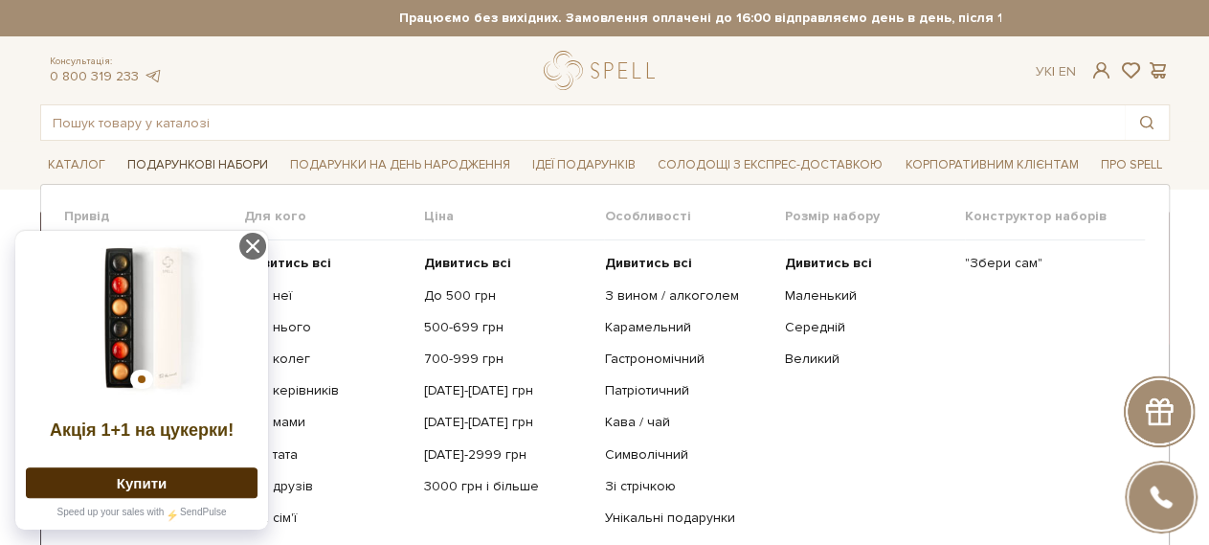
click at [164, 162] on span "Подарункові набори" at bounding box center [198, 165] width 156 height 30
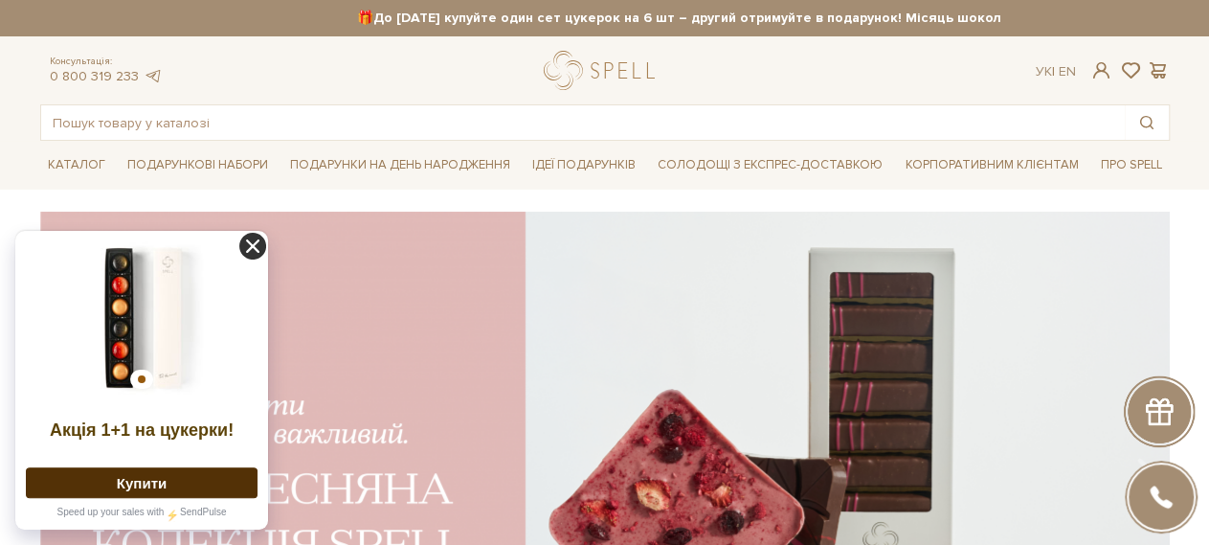
click at [252, 251] on icon at bounding box center [252, 246] width 27 height 27
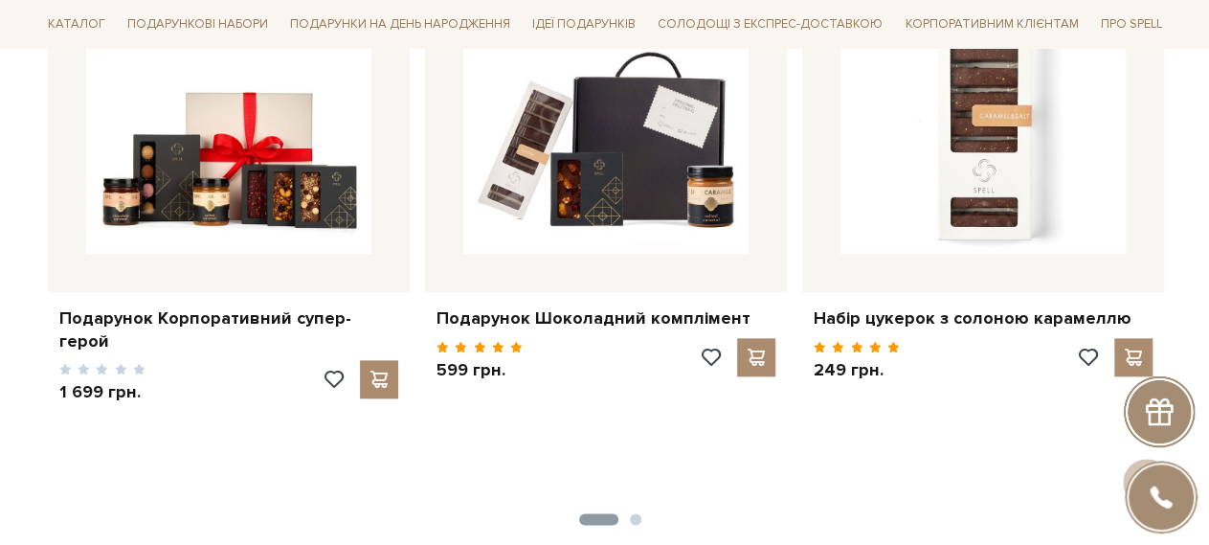
scroll to position [919, 0]
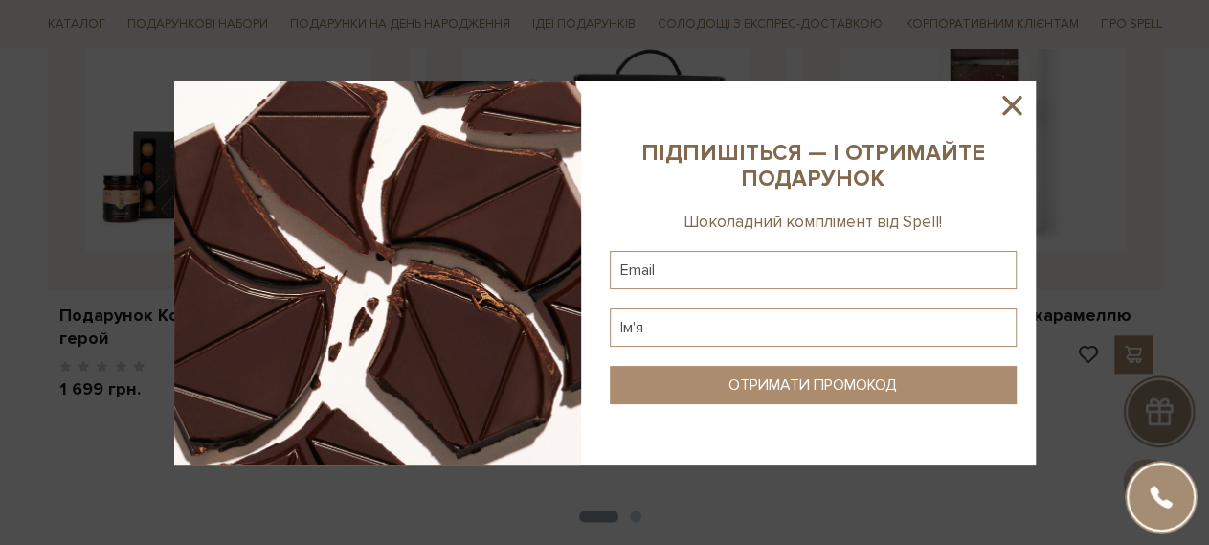
click at [1003, 111] on icon at bounding box center [1012, 105] width 33 height 33
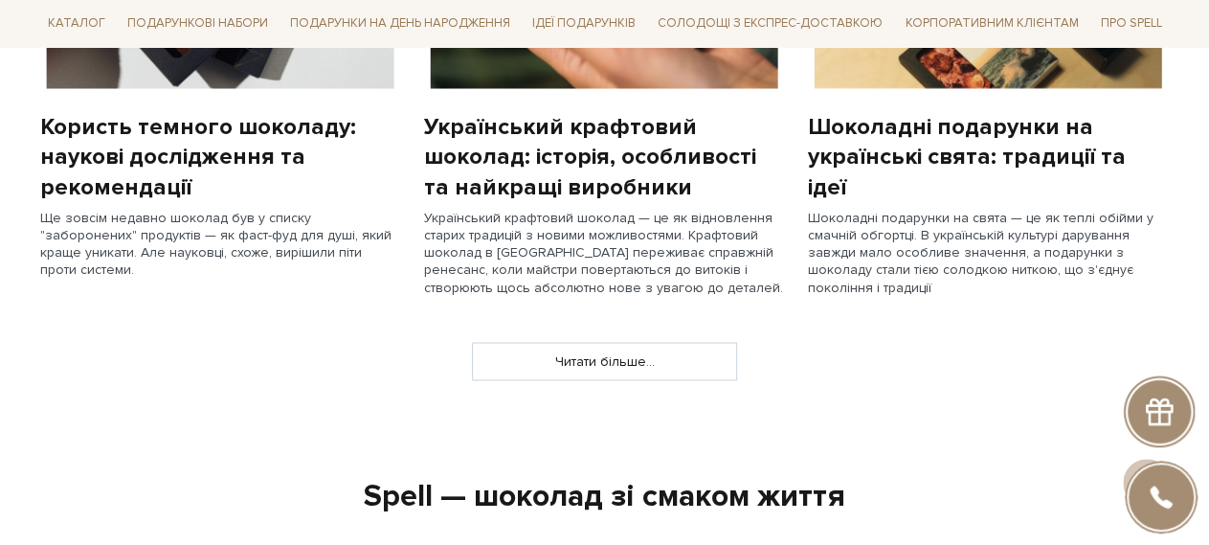
scroll to position [1746, 0]
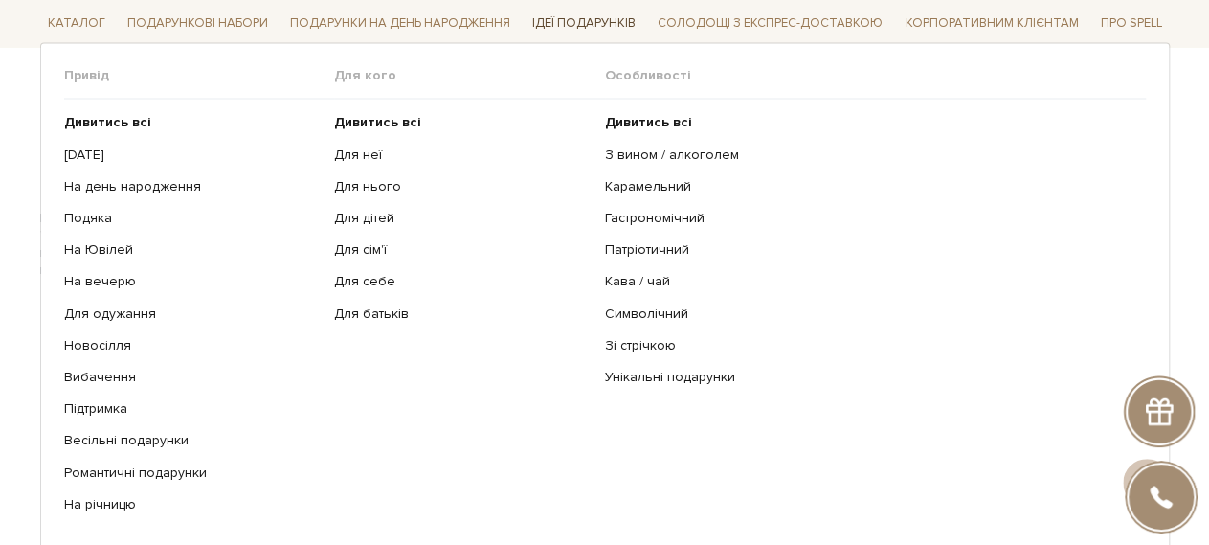
click at [606, 23] on span "Ідеї подарунків" at bounding box center [584, 25] width 119 height 30
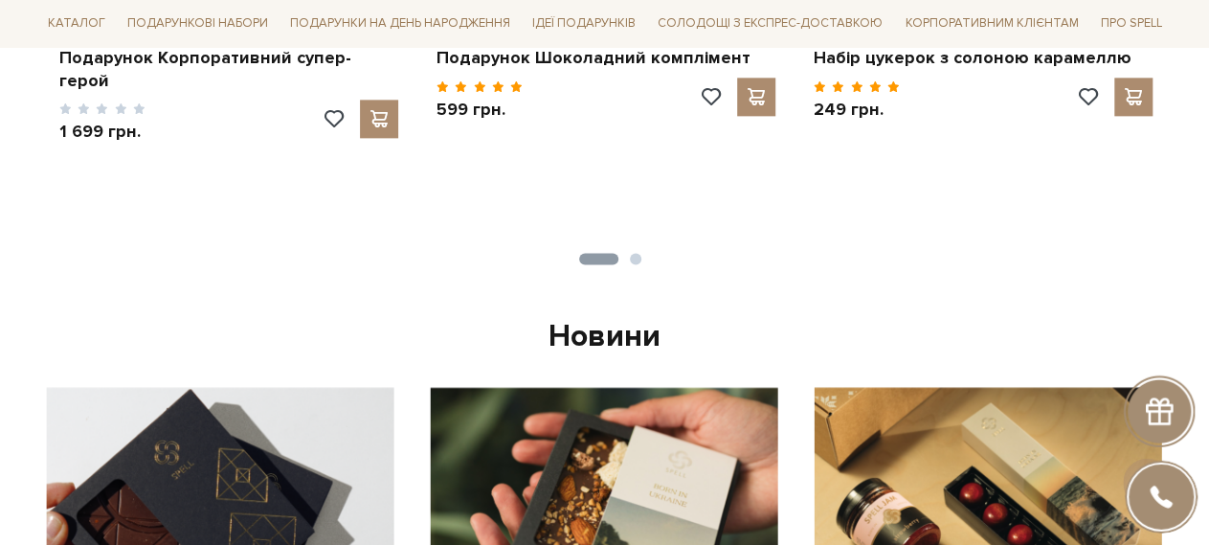
scroll to position [972, 0]
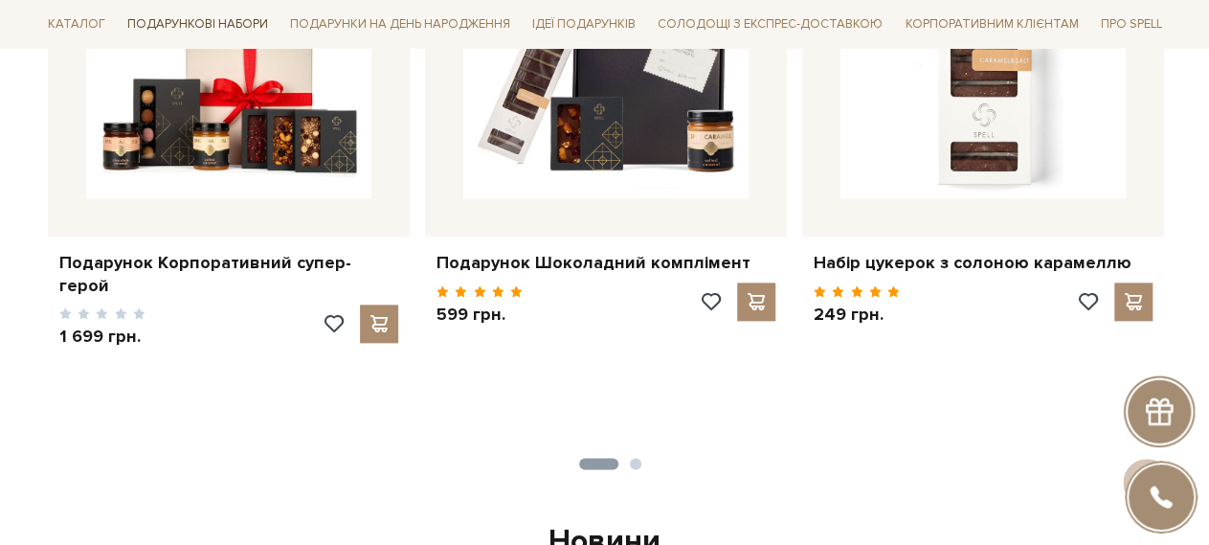
click at [223, 24] on span "Подарункові набори" at bounding box center [198, 25] width 156 height 30
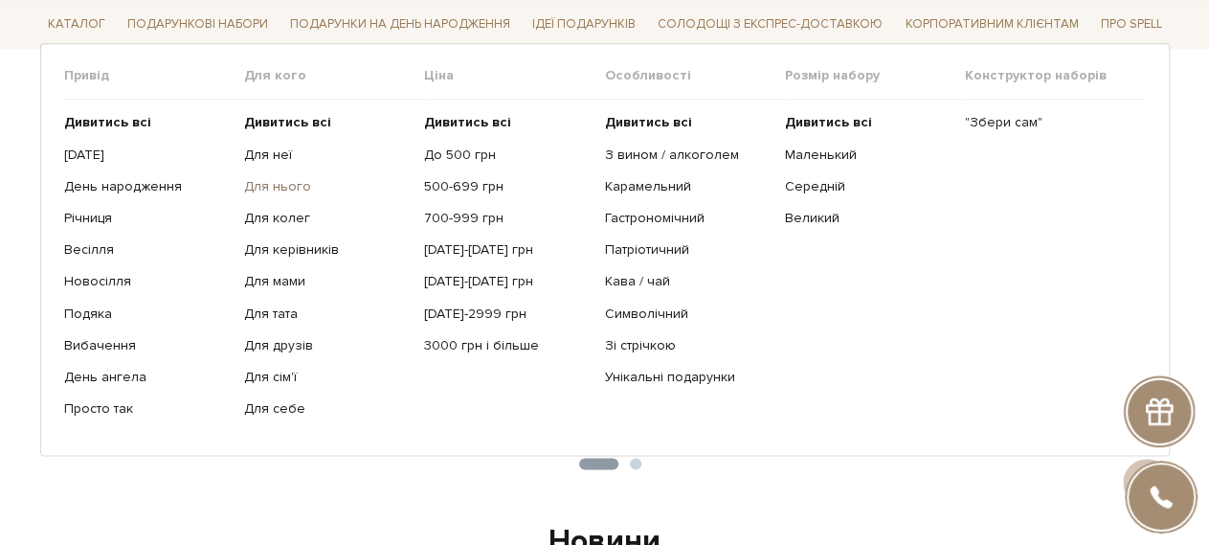
click at [284, 190] on link "Для нього" at bounding box center [327, 186] width 166 height 17
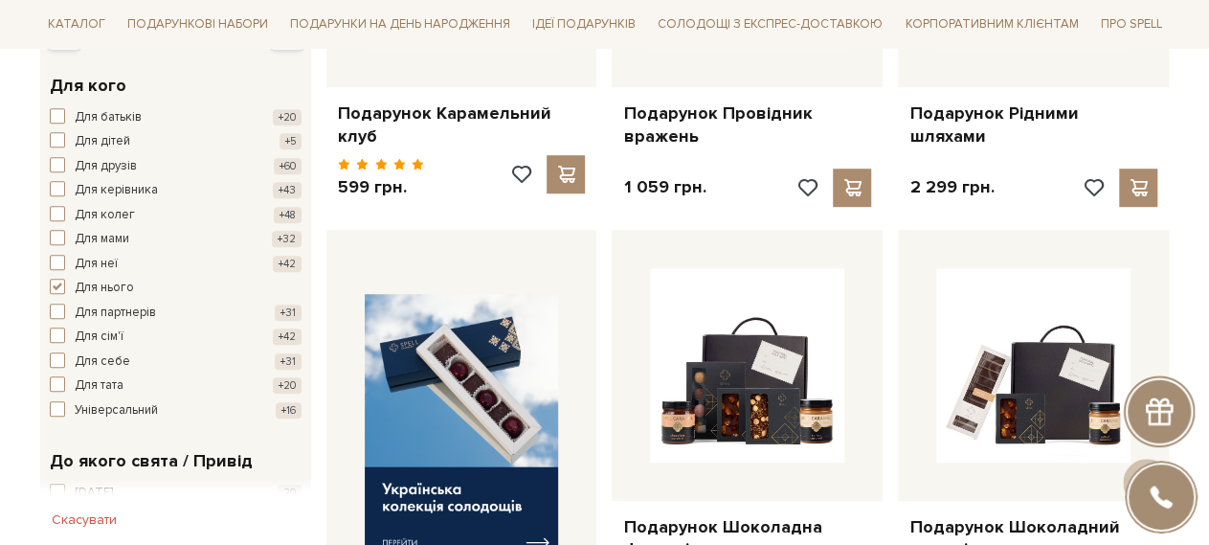
scroll to position [643, 0]
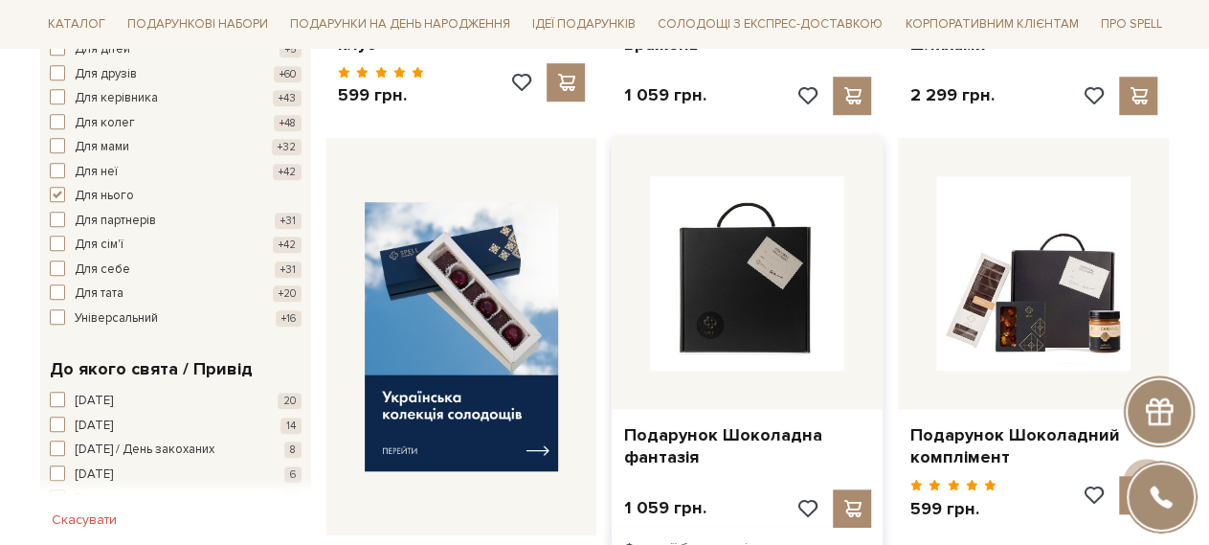
click at [759, 281] on img at bounding box center [747, 273] width 194 height 194
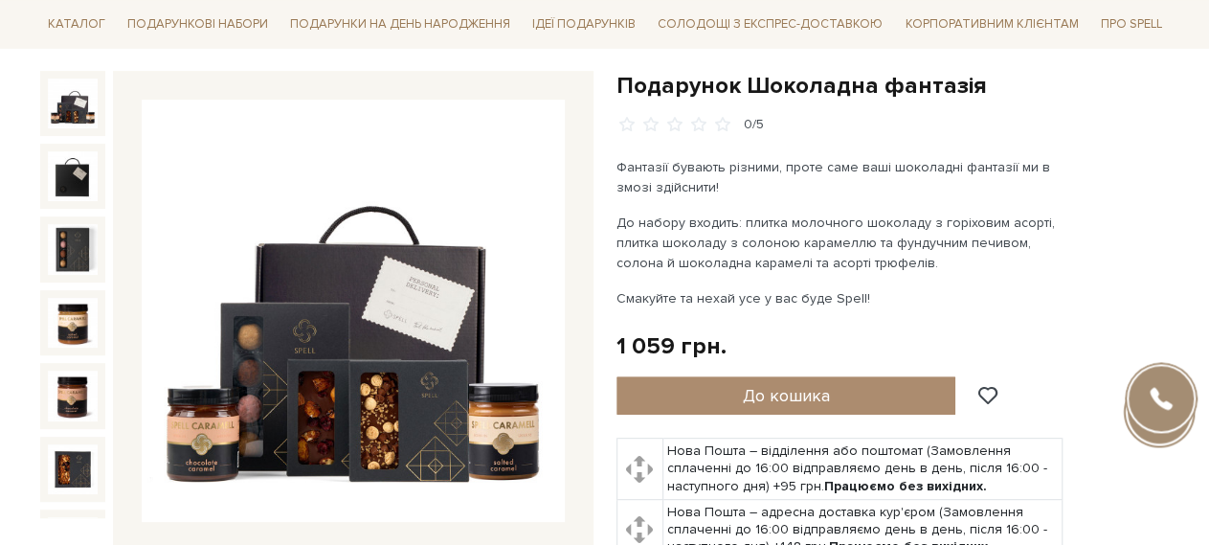
scroll to position [184, 0]
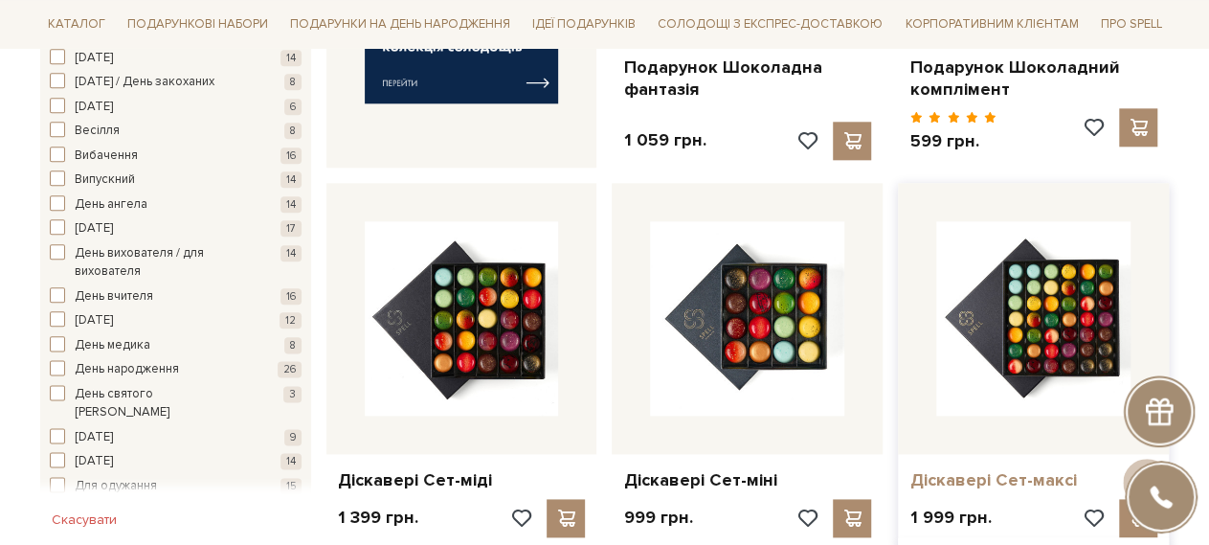
scroll to position [1103, 0]
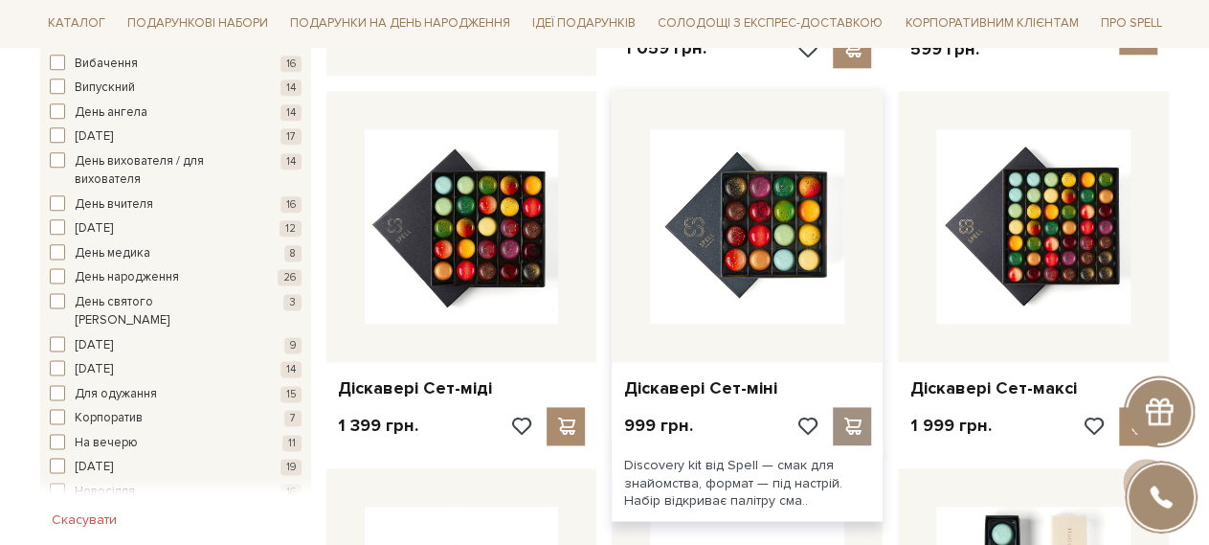
click at [852, 417] on span at bounding box center [853, 425] width 24 height 17
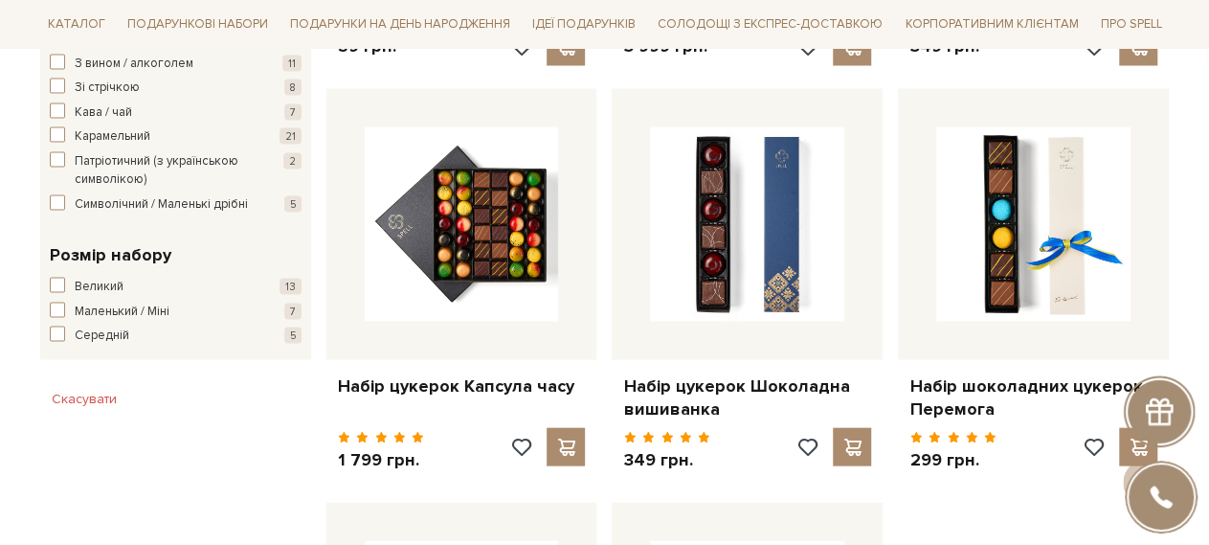
scroll to position [1930, 0]
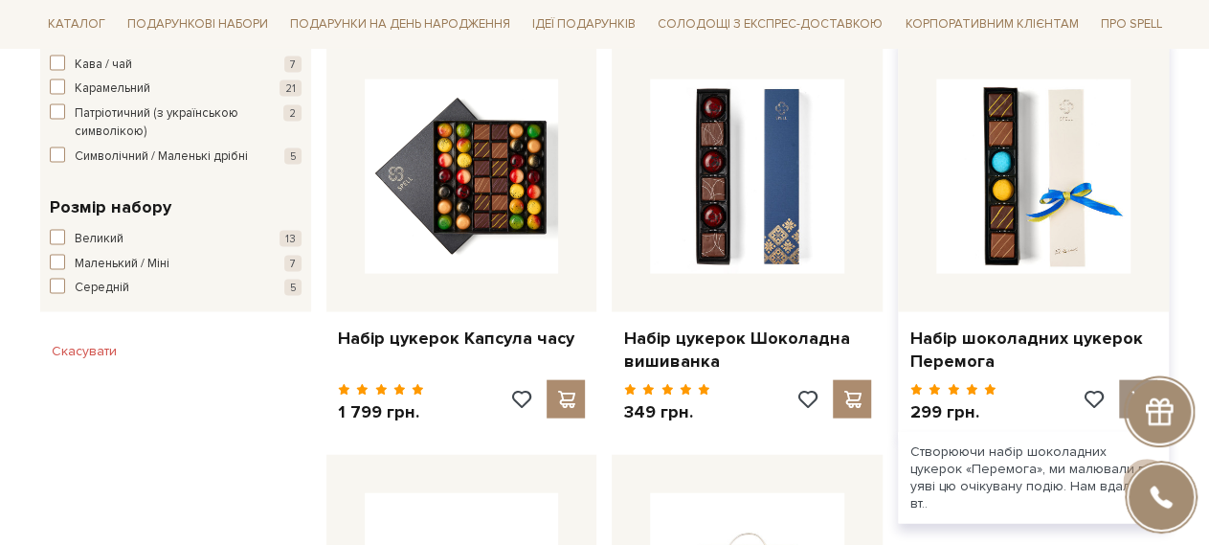
click at [1132, 391] on span at bounding box center [1139, 399] width 24 height 17
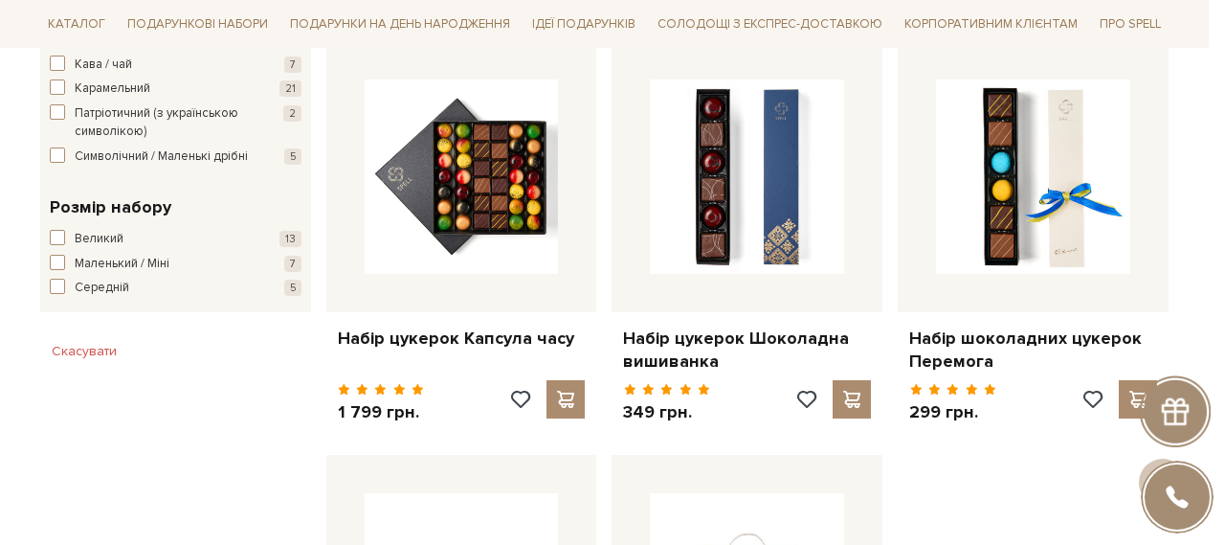
click at [264, 448] on div at bounding box center [612, 272] width 1225 height 545
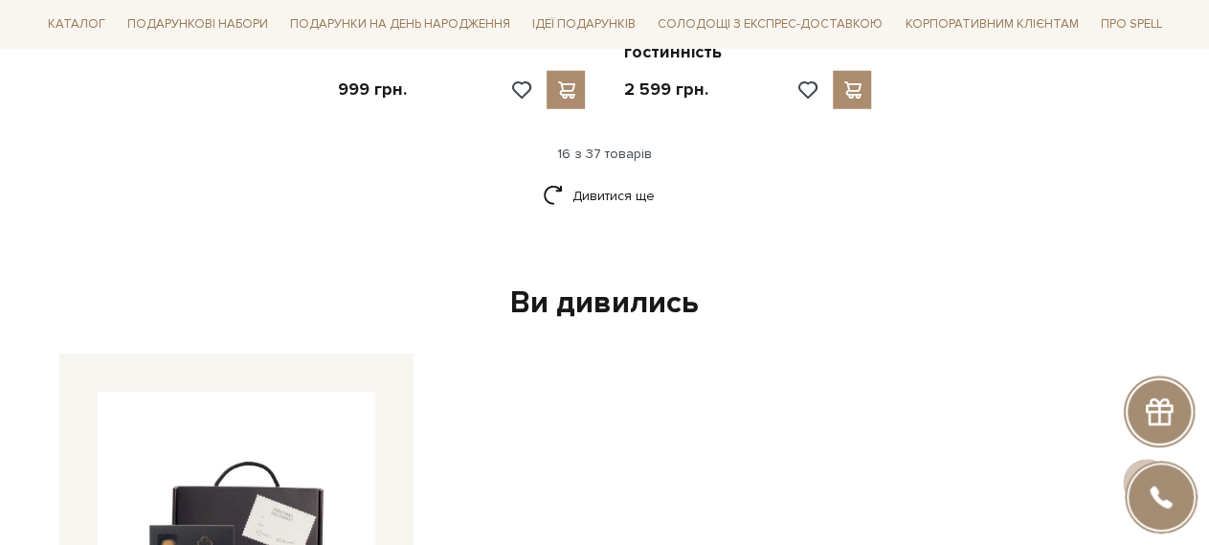
scroll to position [2665, 0]
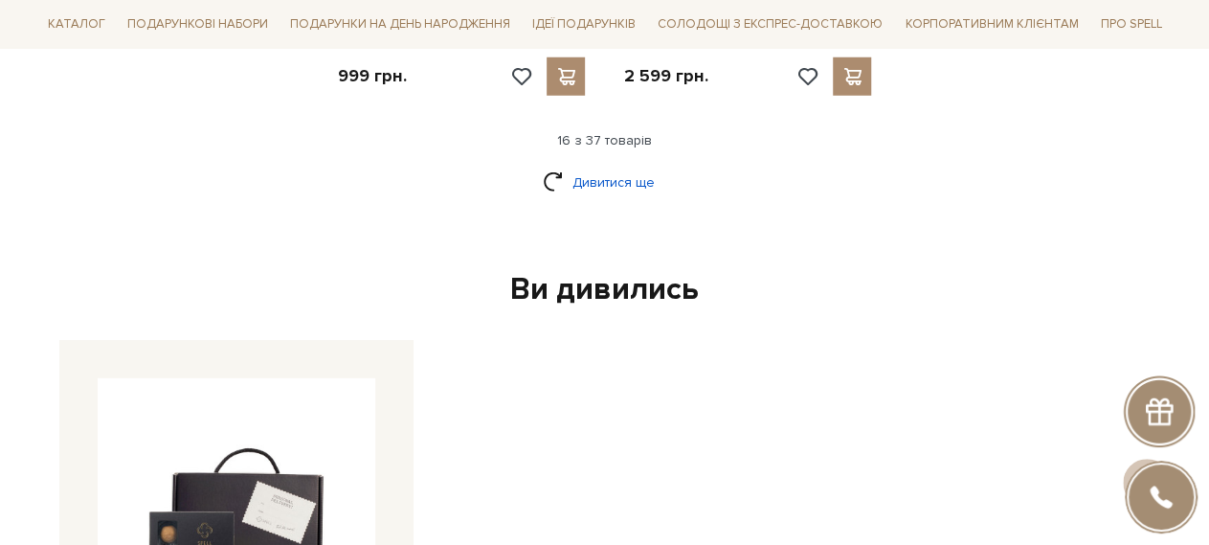
click at [552, 170] on link "Дивитися ще" at bounding box center [605, 183] width 124 height 34
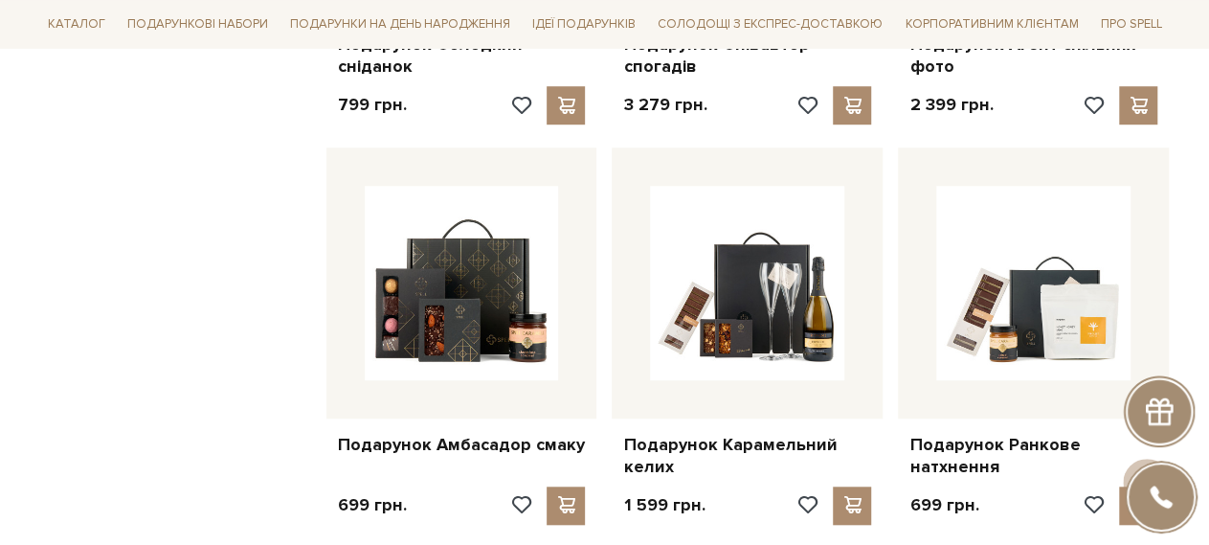
scroll to position [4320, 0]
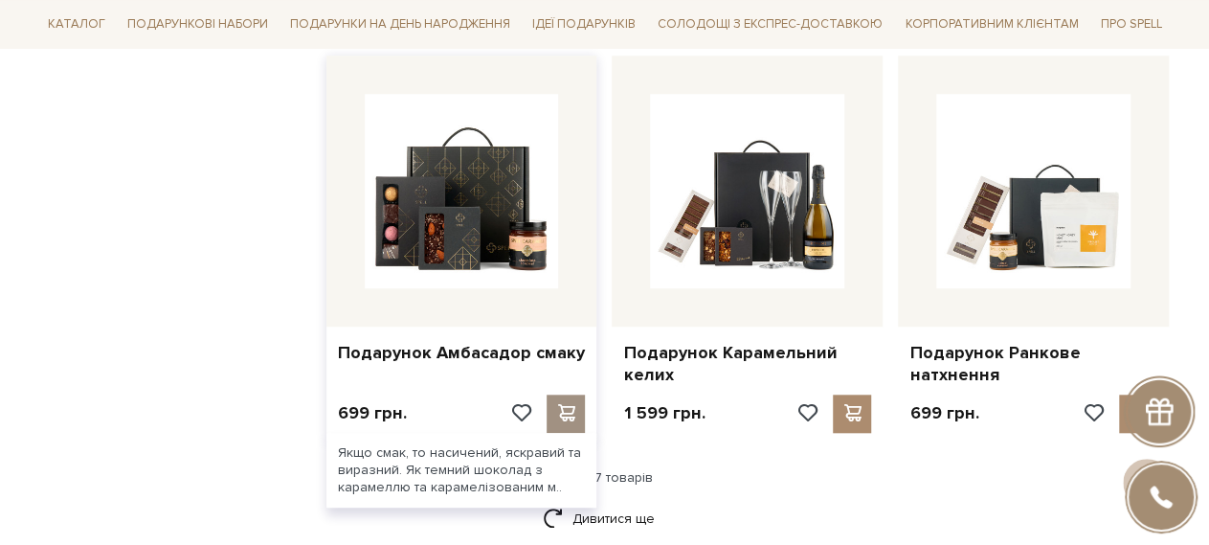
click at [558, 404] on span at bounding box center [566, 412] width 24 height 17
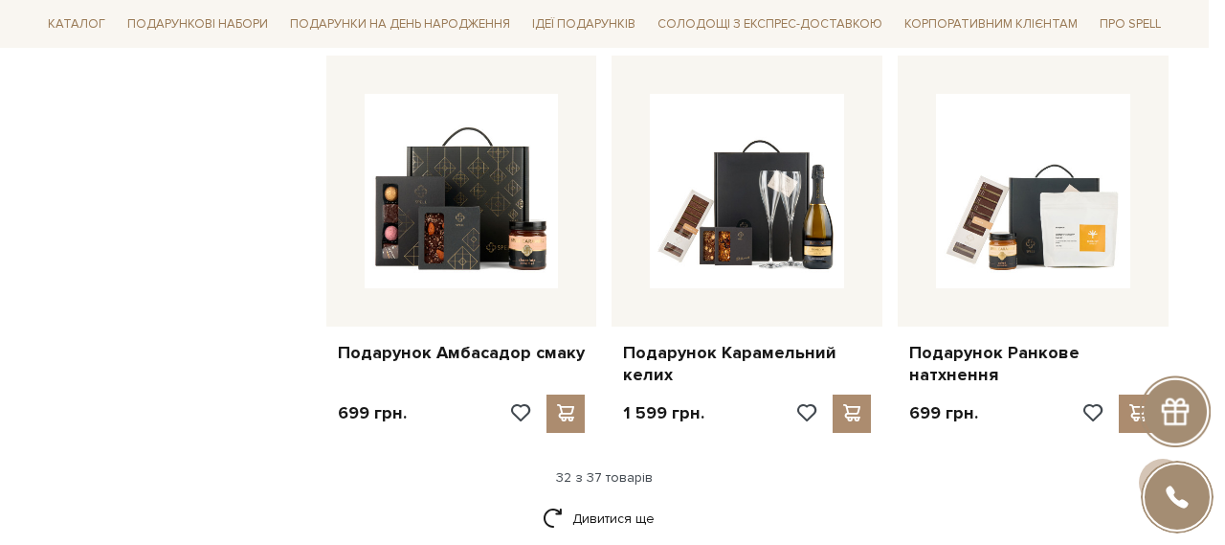
click at [200, 422] on div at bounding box center [612, 272] width 1225 height 545
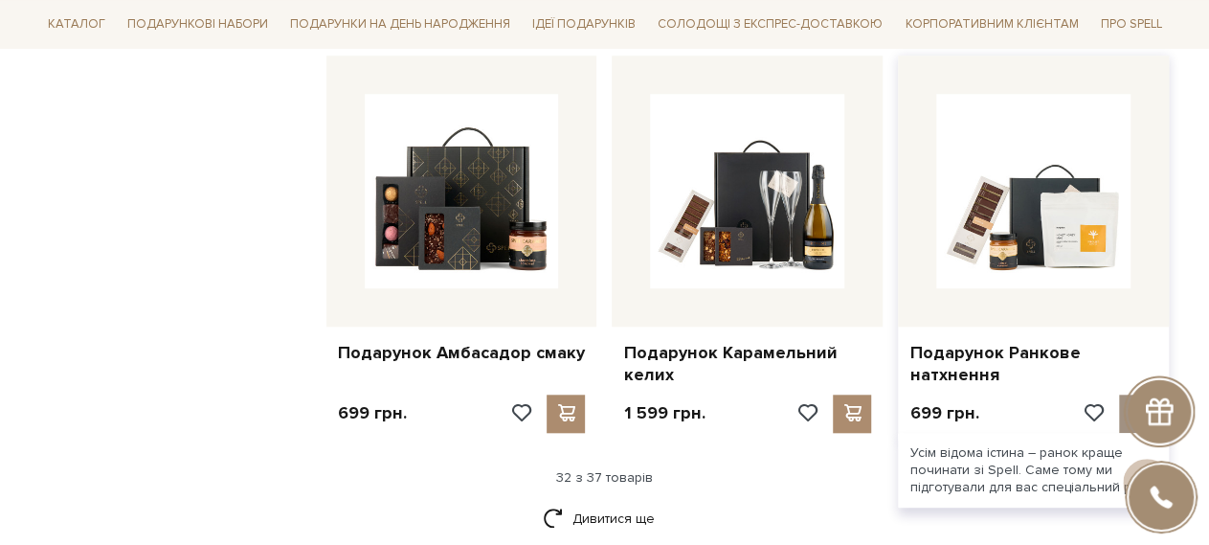
click at [1133, 404] on span at bounding box center [1139, 412] width 24 height 17
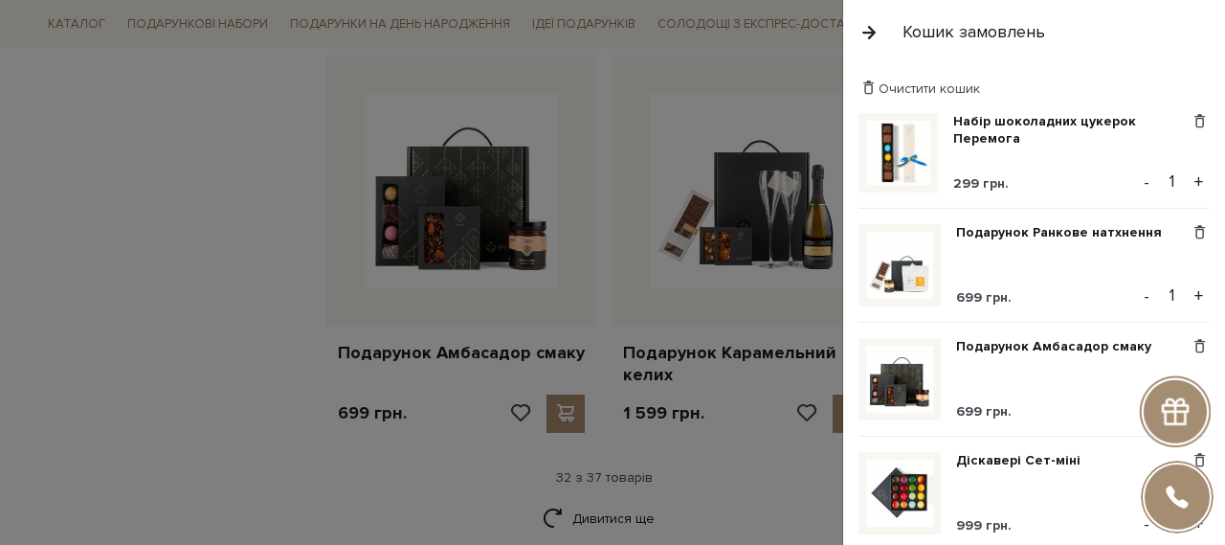
click at [606, 490] on div at bounding box center [612, 272] width 1225 height 545
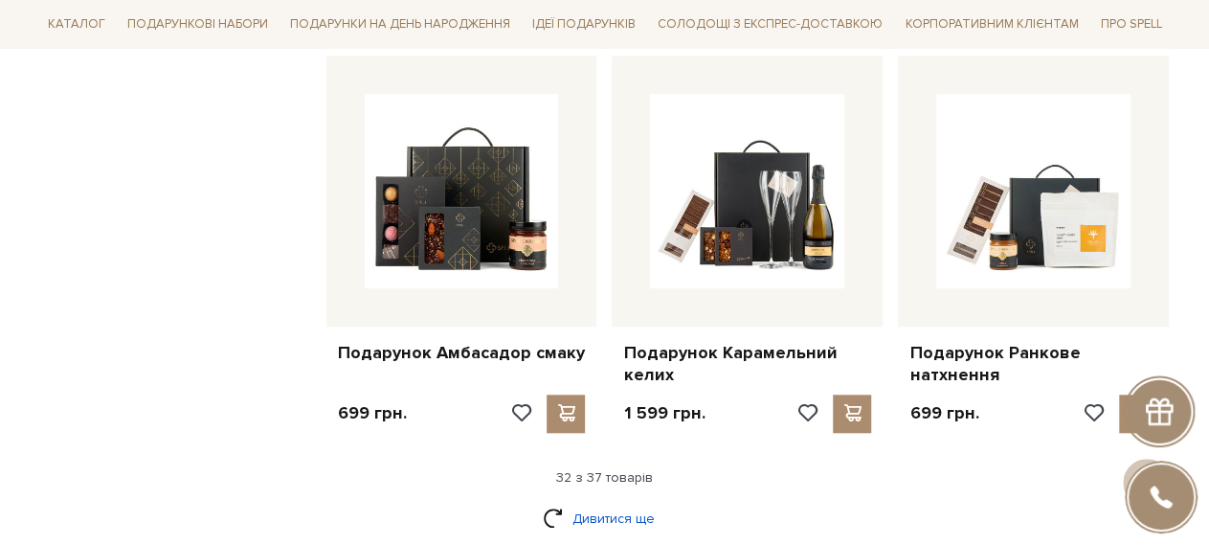
click at [616, 502] on link "Дивитися ще" at bounding box center [605, 519] width 124 height 34
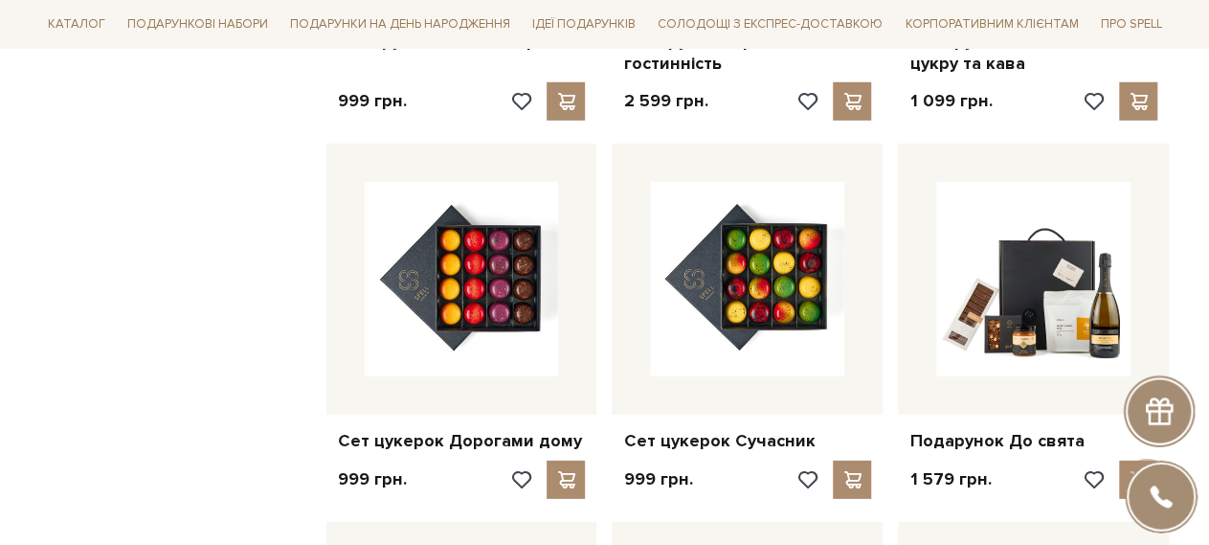
scroll to position [2390, 0]
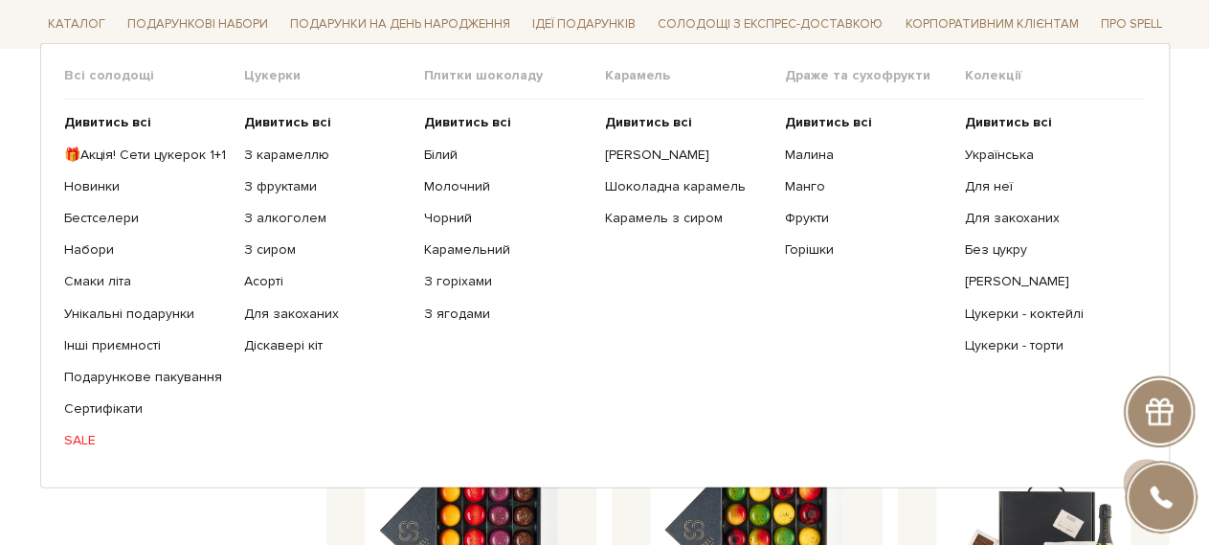
click at [118, 143] on ul "Дивитись всі 🎁Акція! Сети цукерок 1+1 Новинки Бестселери Набори SALE" at bounding box center [154, 282] width 180 height 364
click at [118, 156] on link "🎁Акція! Сети цукерок 1+1" at bounding box center [147, 154] width 166 height 17
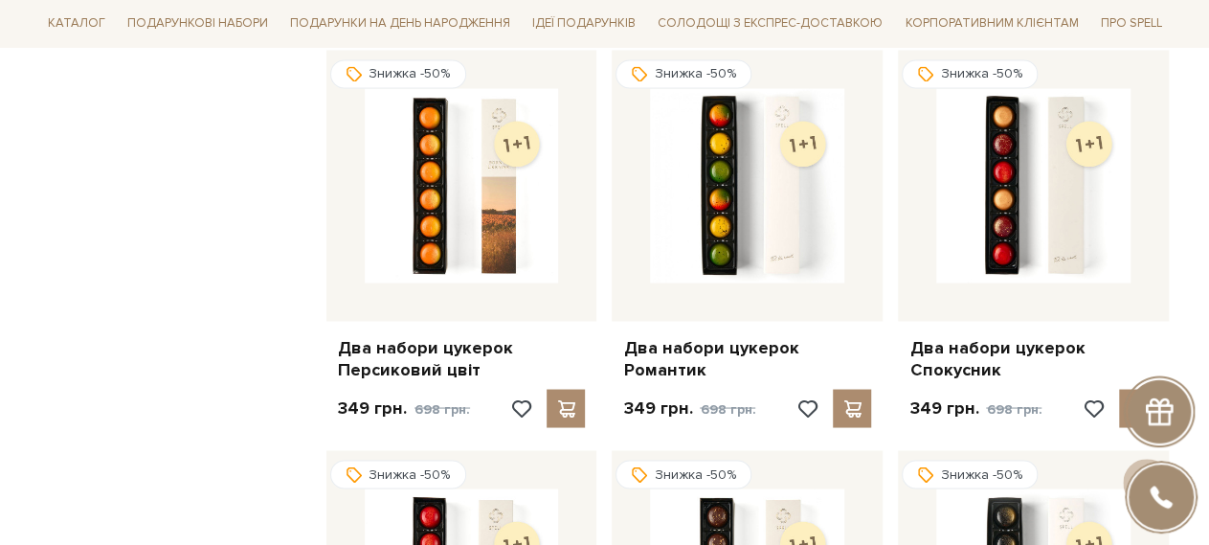
scroll to position [1562, 0]
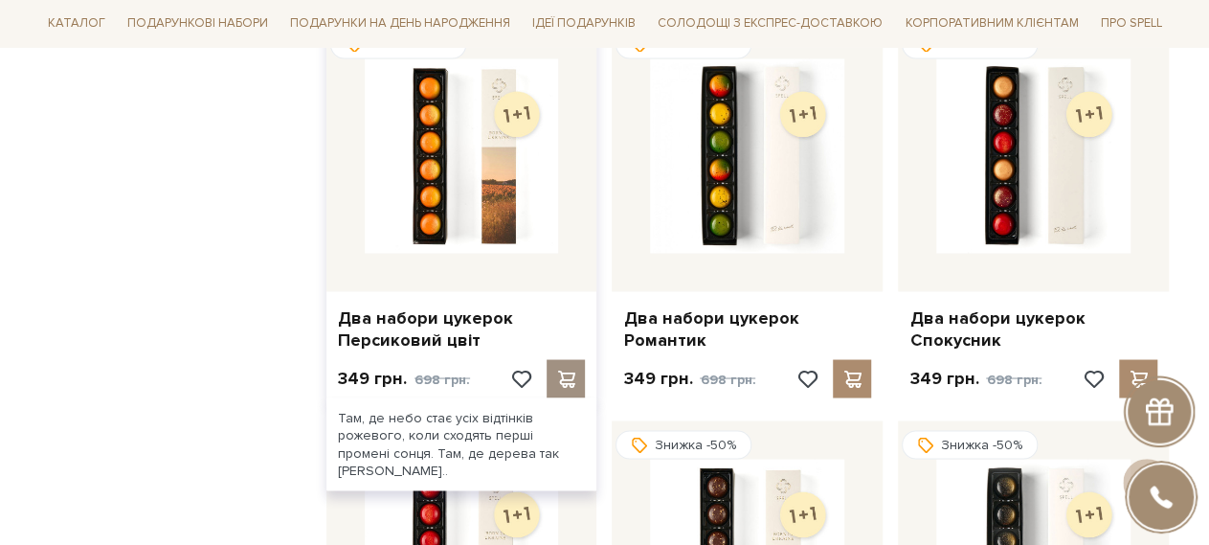
click at [554, 382] on span at bounding box center [566, 378] width 24 height 17
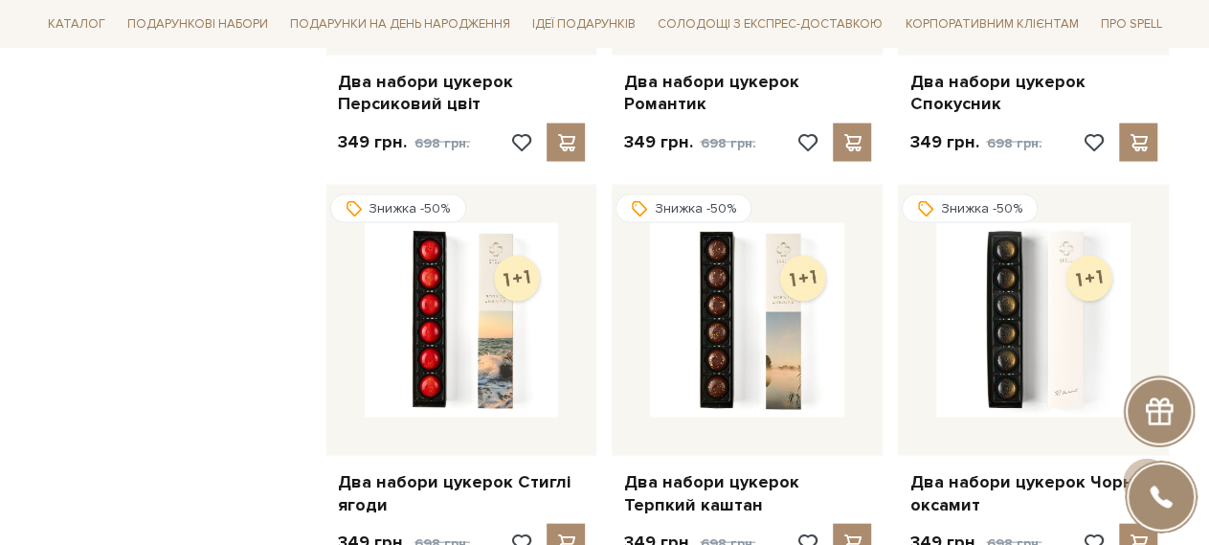
scroll to position [1838, 0]
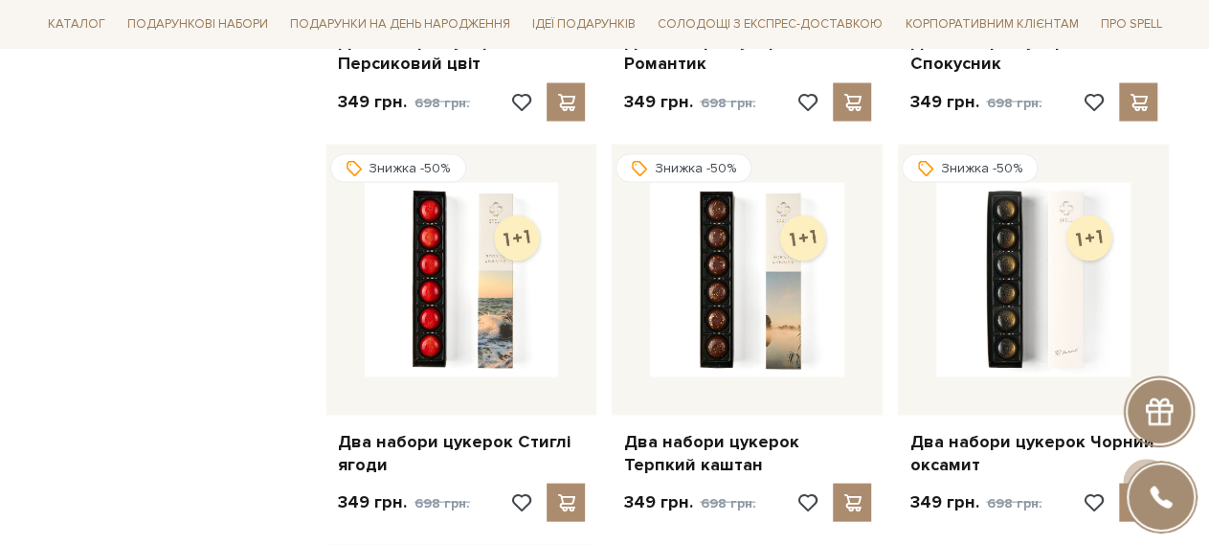
click at [1130, 508] on div "spell Online help EN Call Developed in UniTalk" at bounding box center [1161, 496] width 73 height 73
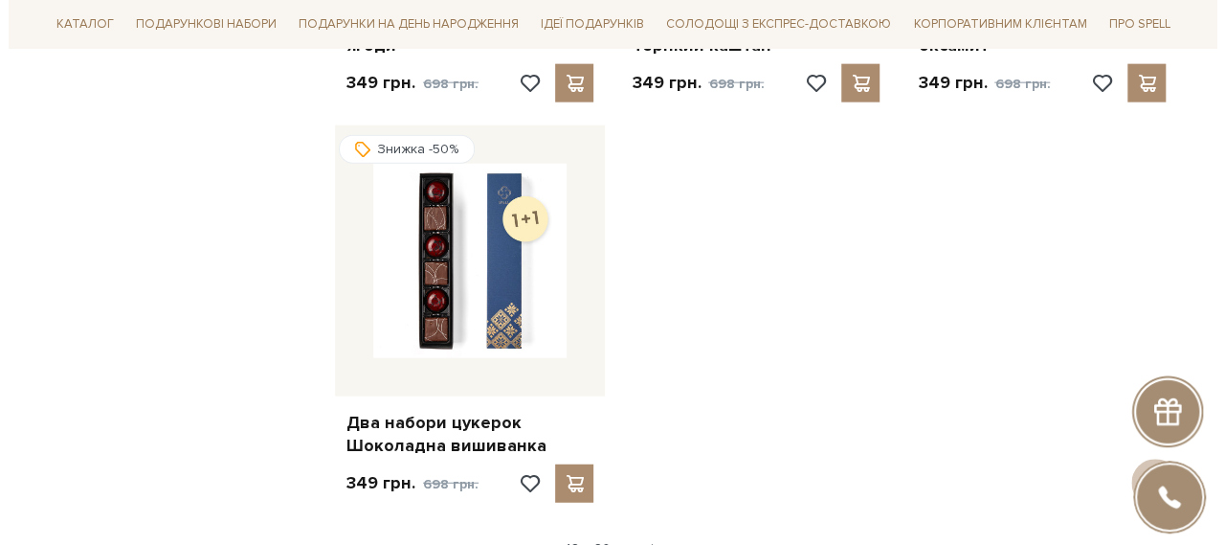
scroll to position [2298, 0]
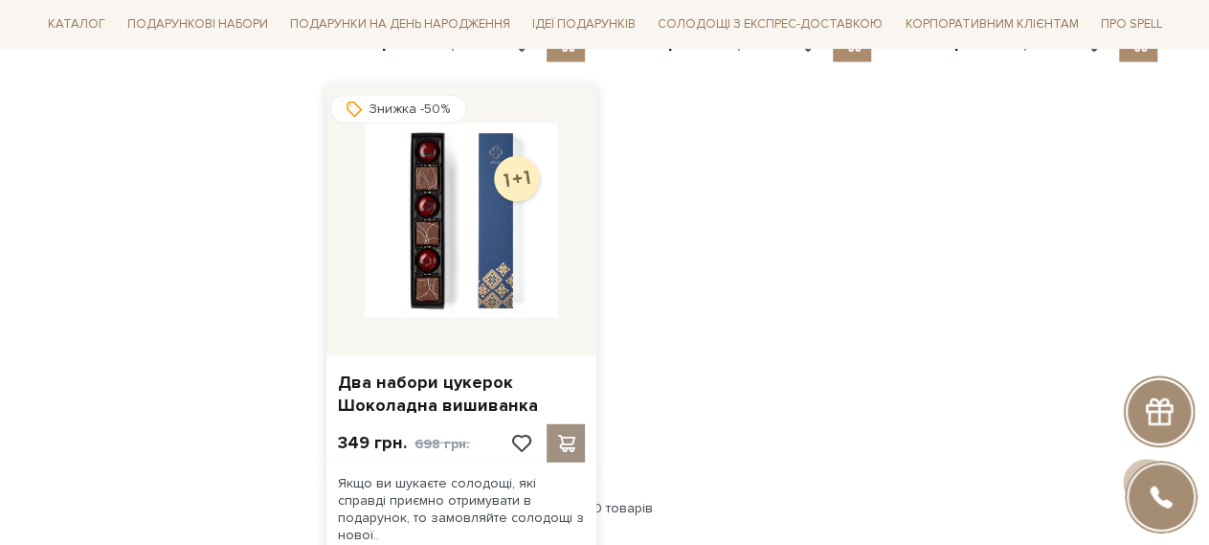
click at [556, 445] on span at bounding box center [566, 443] width 24 height 17
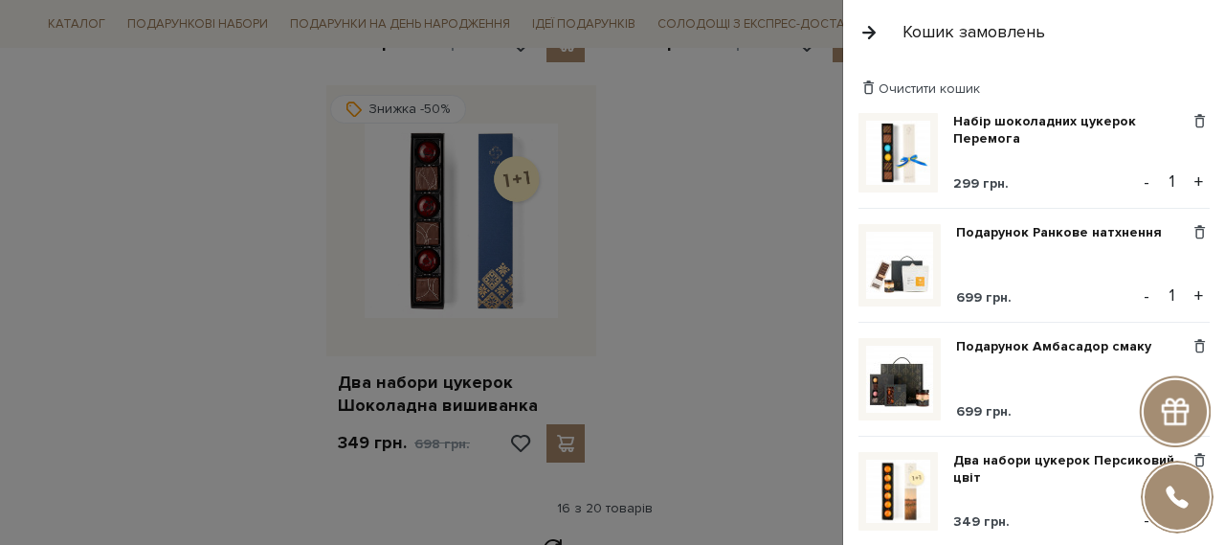
click at [181, 369] on div at bounding box center [612, 272] width 1225 height 545
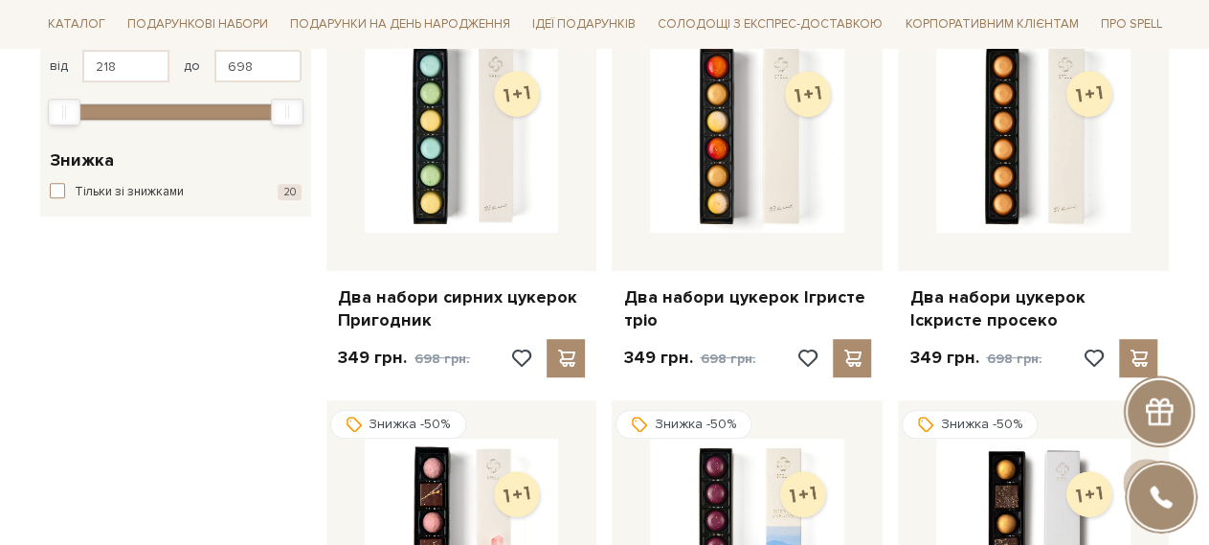
scroll to position [0, 0]
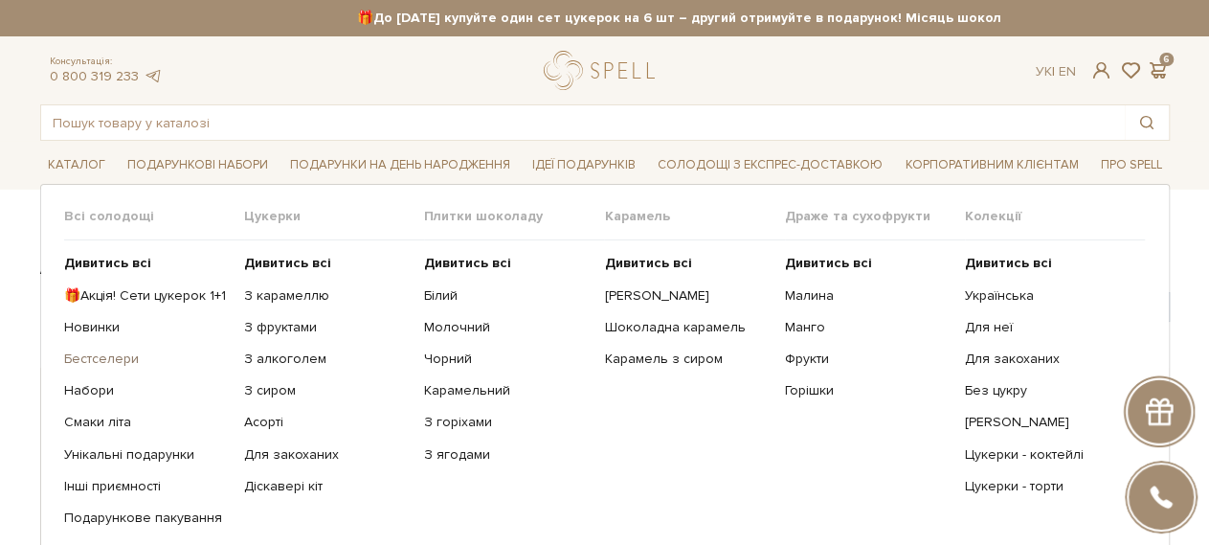
click at [118, 364] on link "Бестселери" at bounding box center [147, 358] width 166 height 17
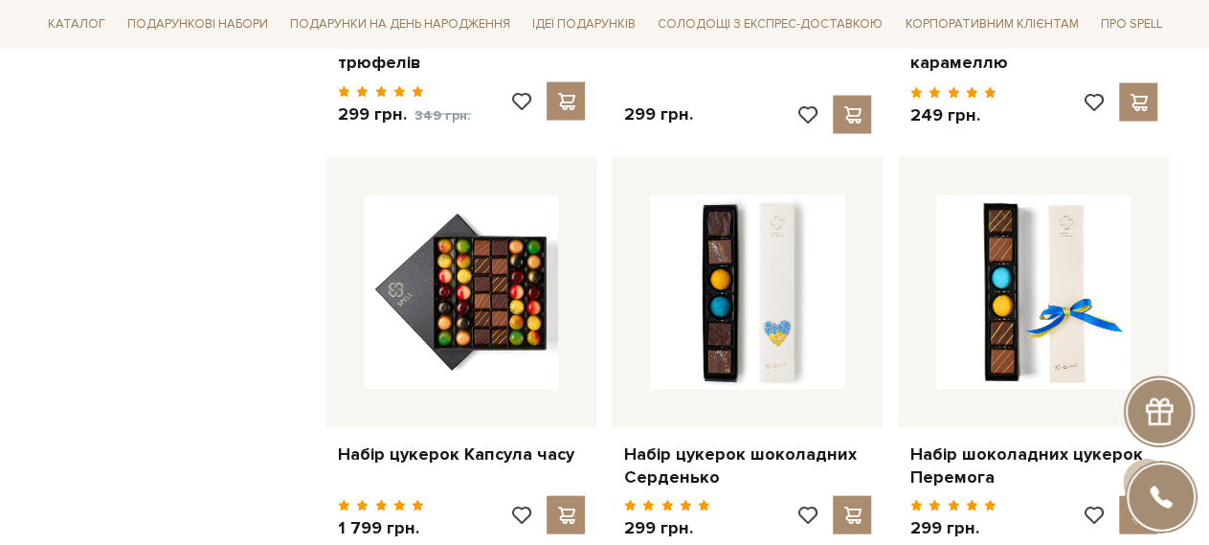
scroll to position [1930, 0]
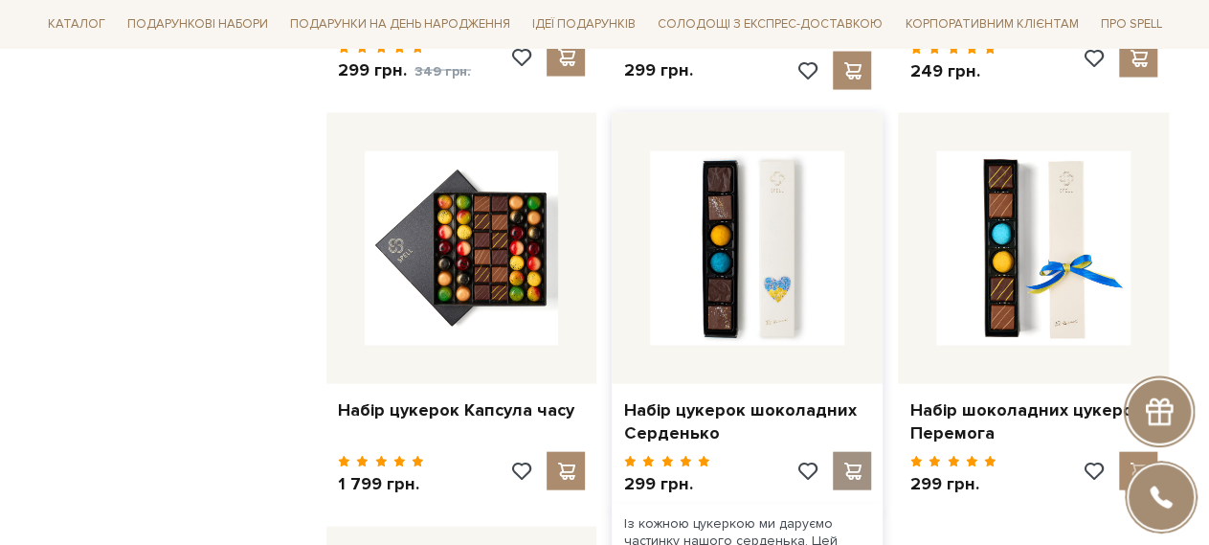
click at [851, 462] on span at bounding box center [853, 470] width 24 height 17
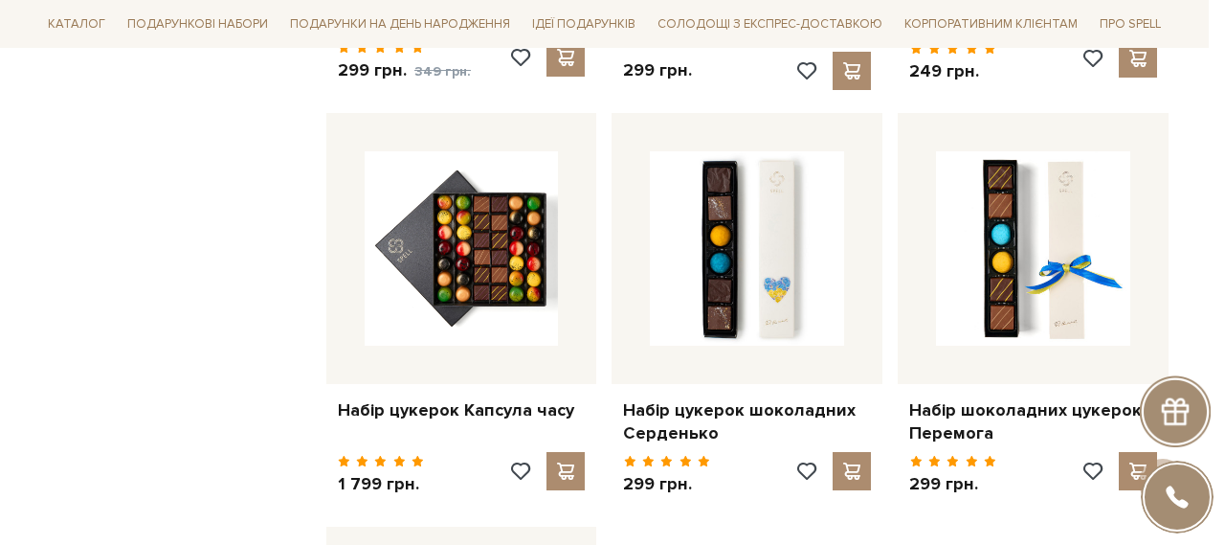
click at [187, 286] on div at bounding box center [612, 272] width 1225 height 545
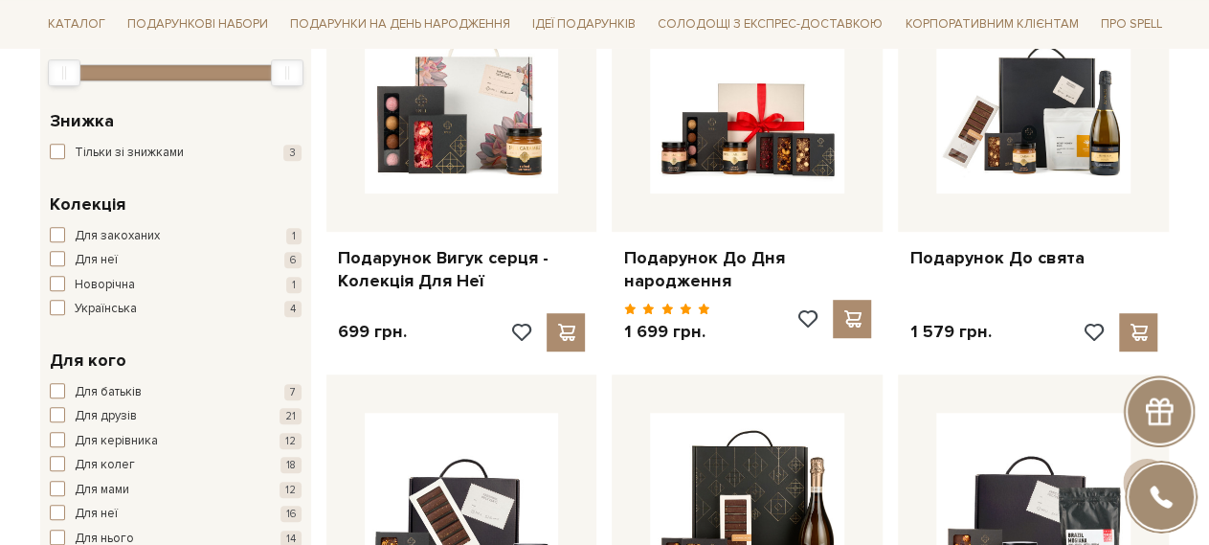
scroll to position [276, 0]
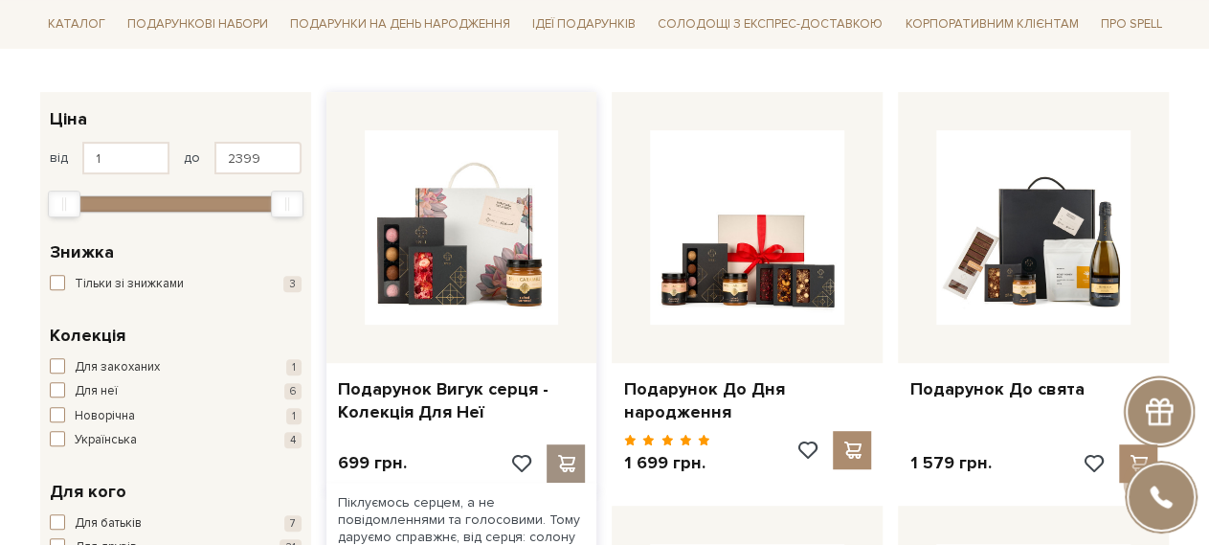
click at [572, 459] on span at bounding box center [566, 463] width 24 height 17
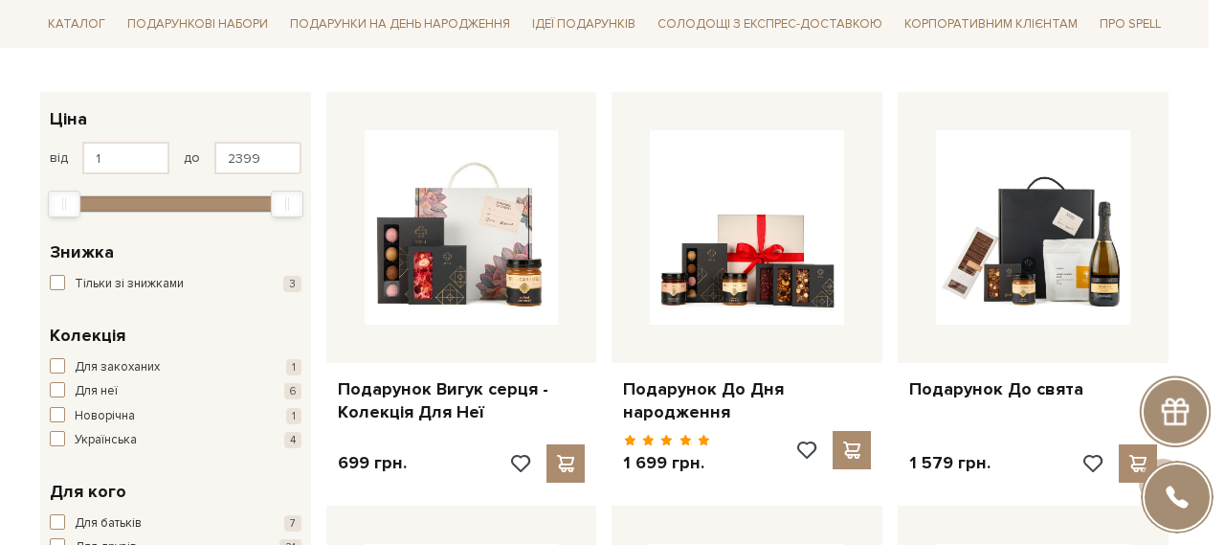
click at [14, 439] on div at bounding box center [612, 272] width 1225 height 545
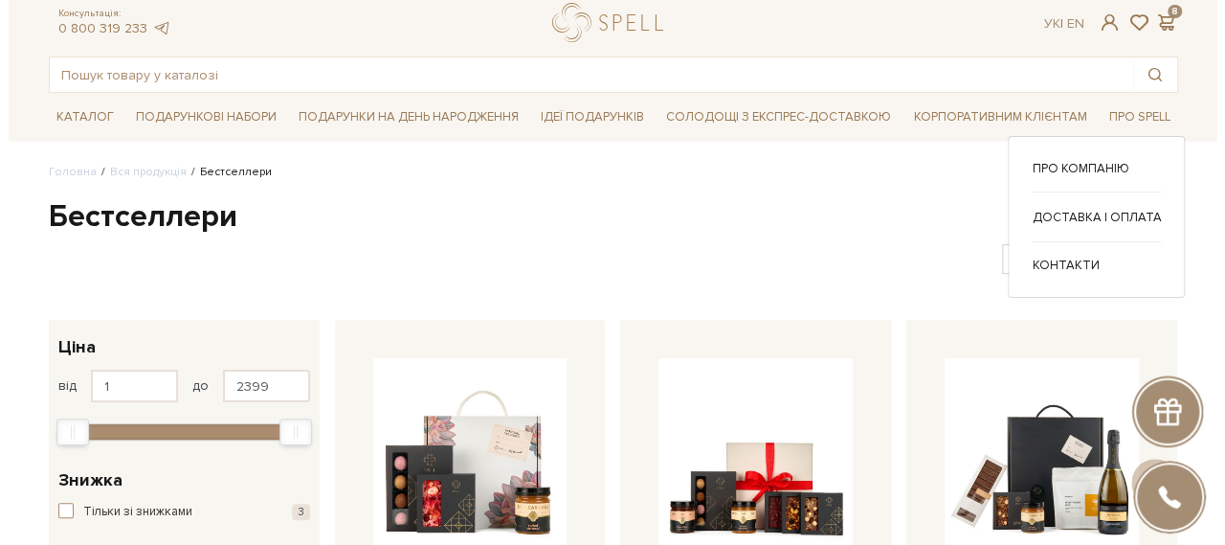
scroll to position [0, 0]
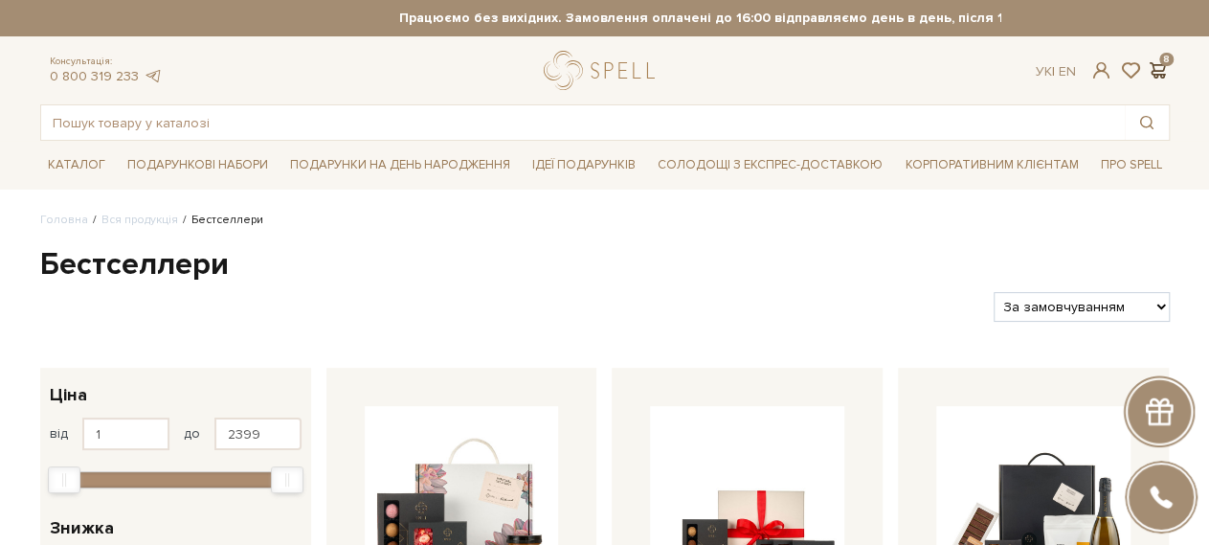
click at [1152, 66] on span at bounding box center [1158, 70] width 23 height 20
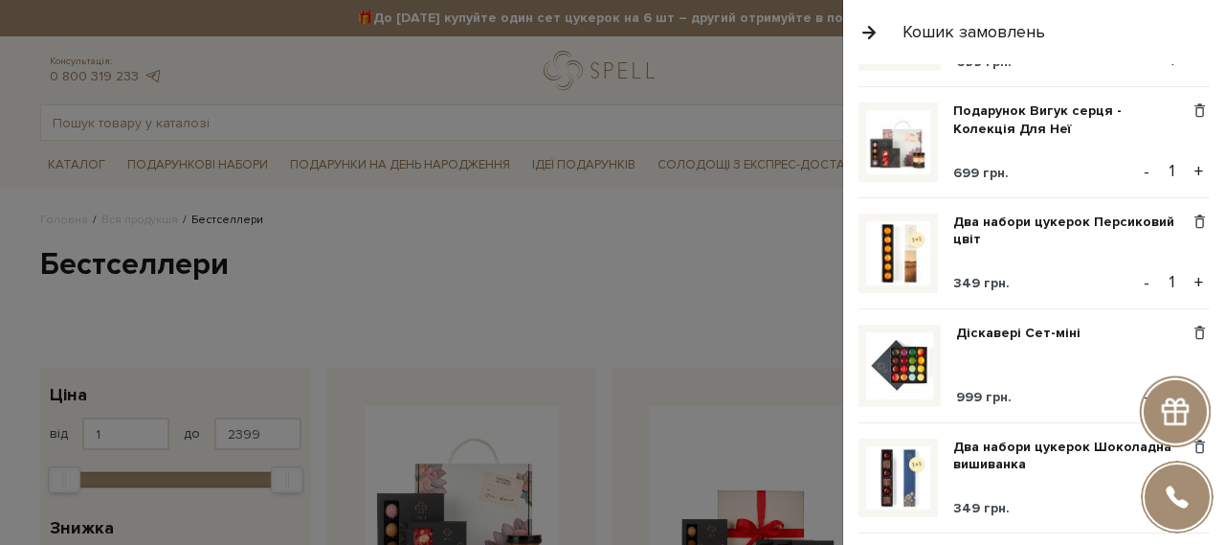
scroll to position [421, 0]
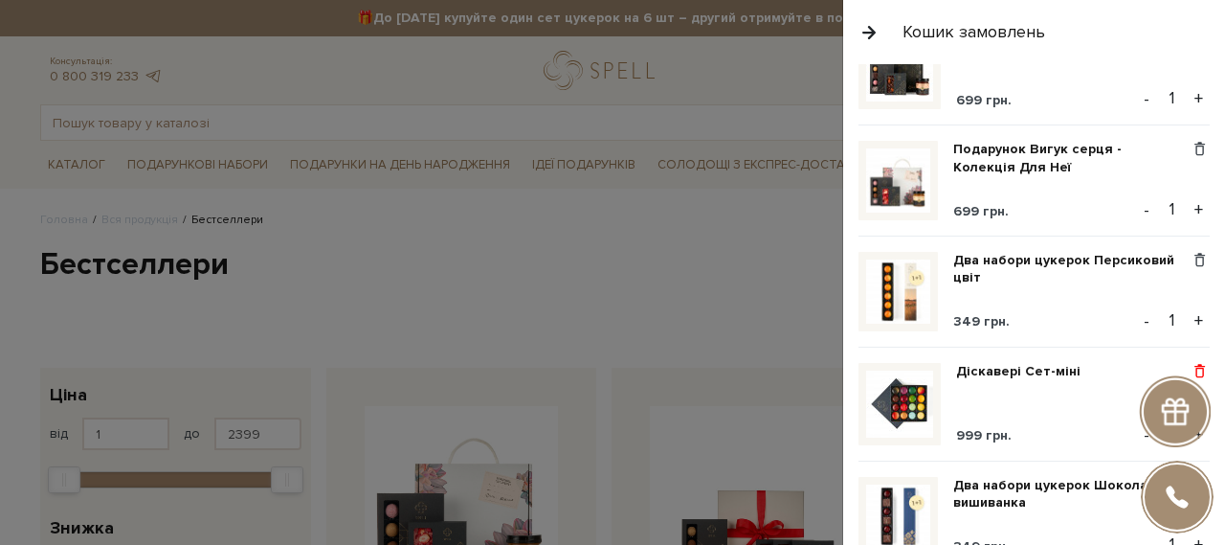
click at [1197, 363] on span at bounding box center [1200, 371] width 20 height 17
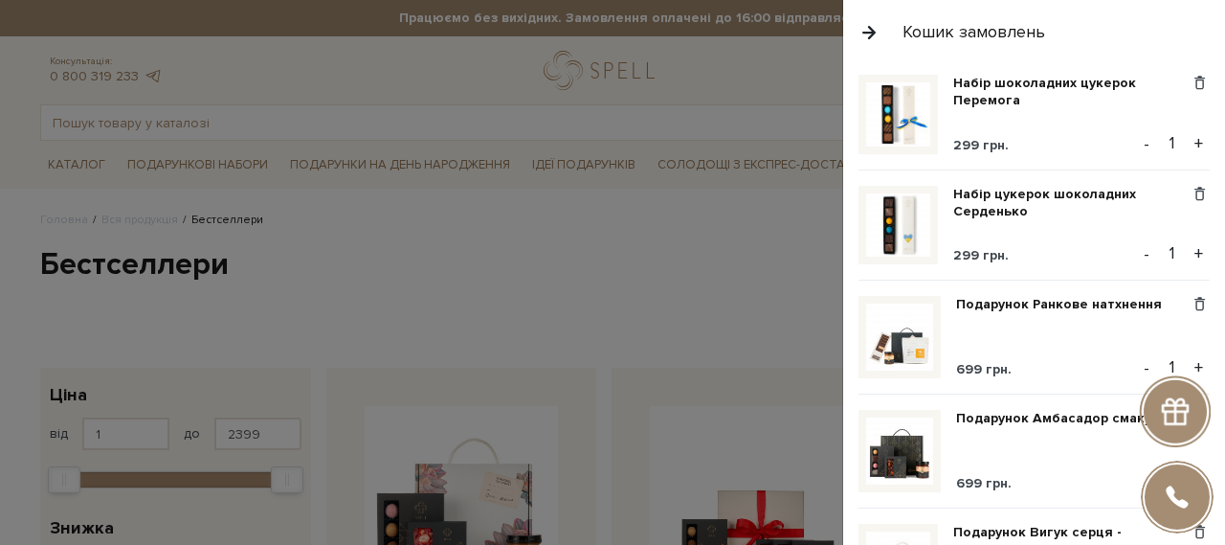
scroll to position [0, 0]
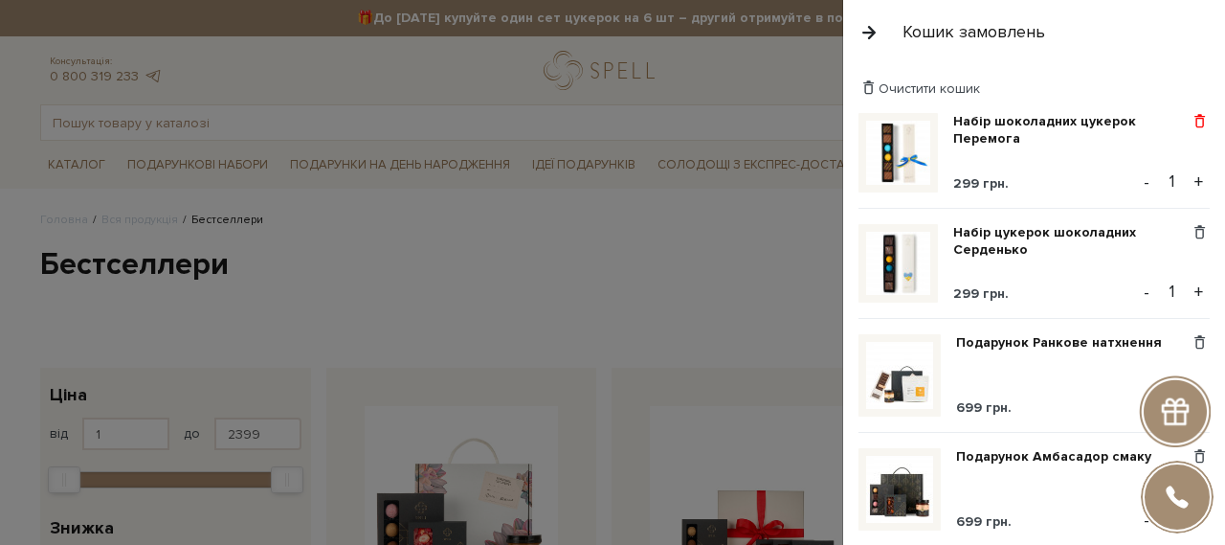
click at [1190, 119] on span at bounding box center [1200, 121] width 20 height 17
click at [1112, 157] on link "Видалити" at bounding box center [1133, 154] width 151 height 25
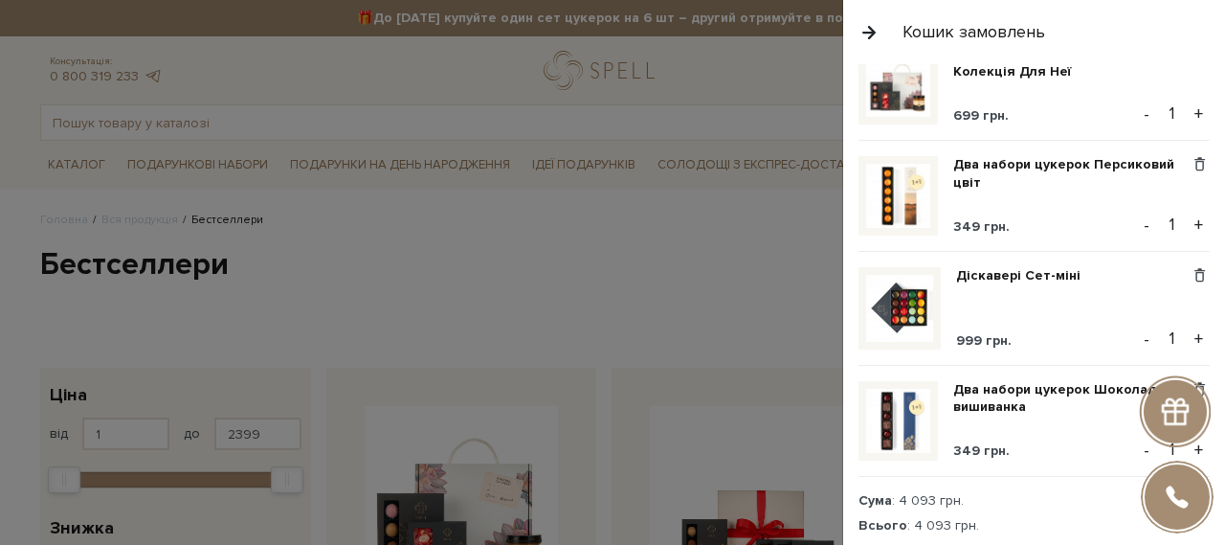
scroll to position [504, 0]
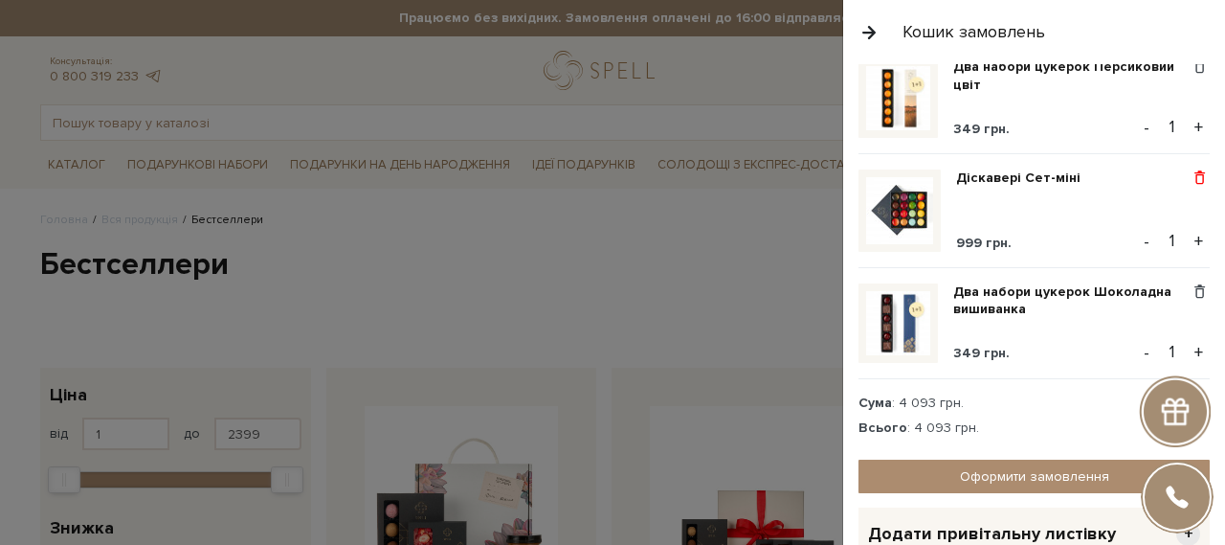
click at [1190, 171] on span at bounding box center [1200, 177] width 20 height 17
click at [1074, 198] on link "Видалити" at bounding box center [1133, 210] width 151 height 25
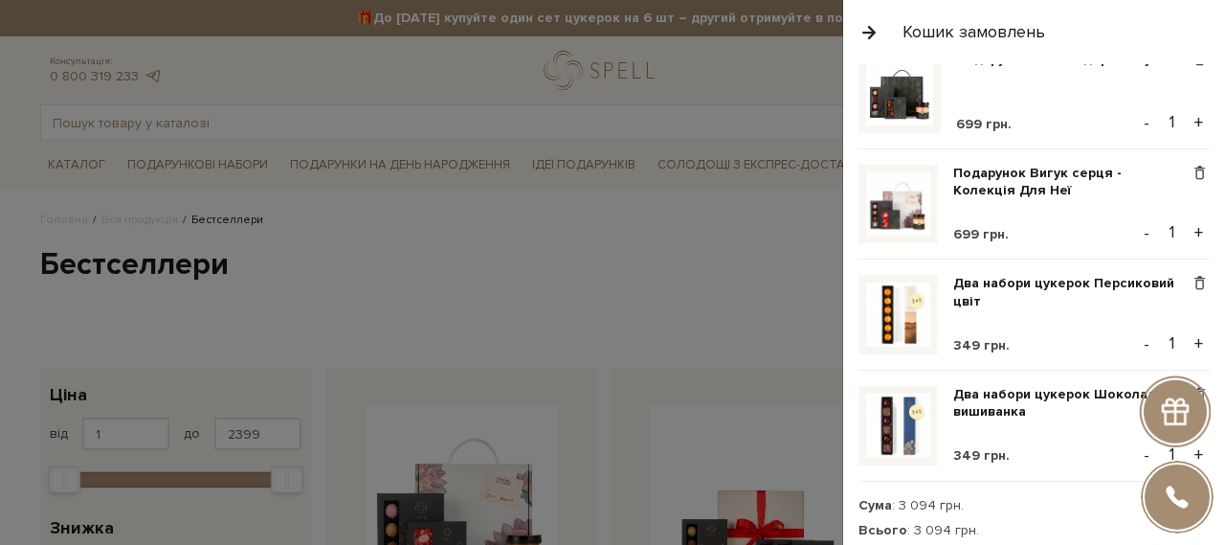
scroll to position [383, 0]
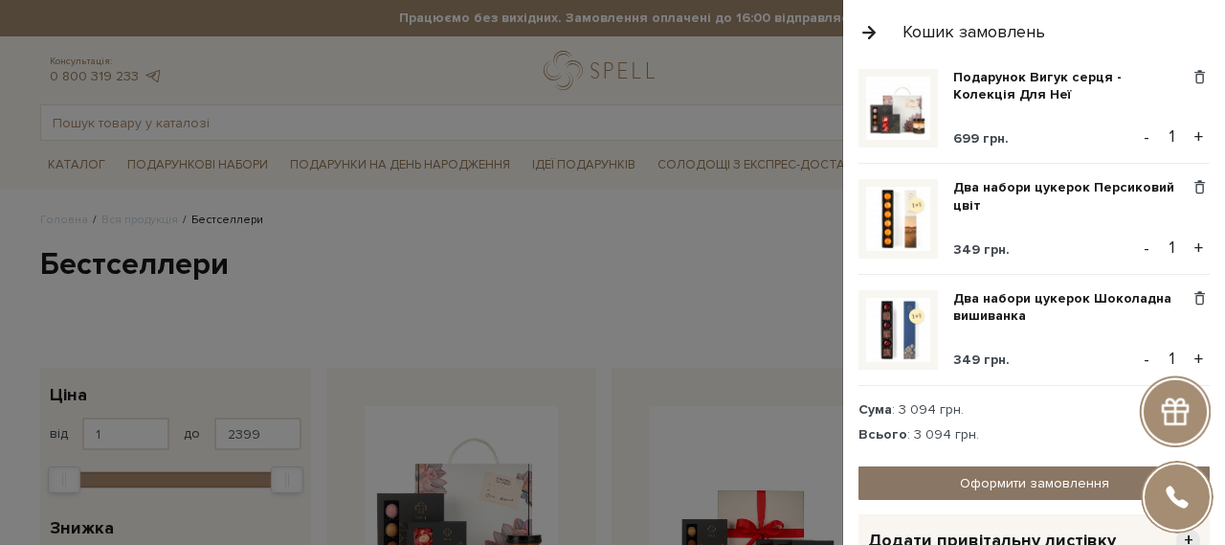
click at [1010, 466] on link "Оформити замовлення" at bounding box center [1034, 483] width 351 height 34
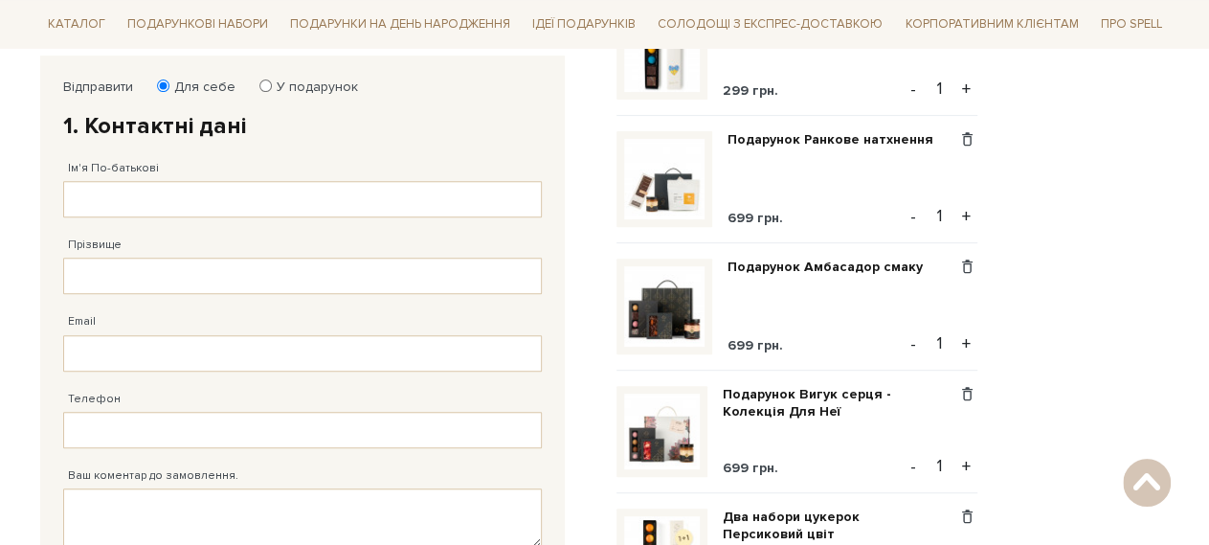
scroll to position [276, 0]
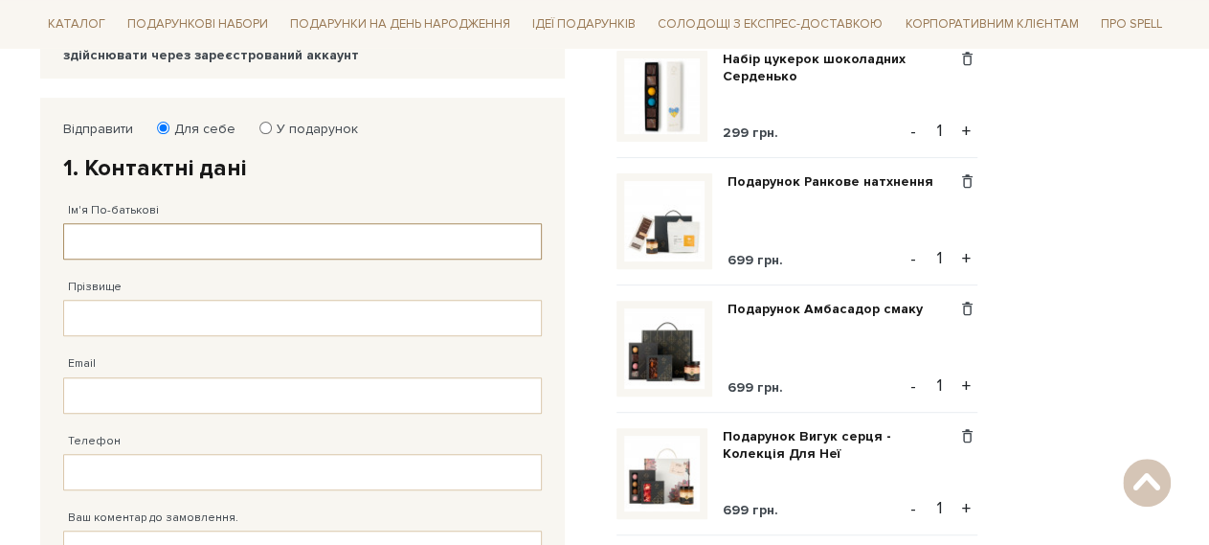
click at [171, 231] on input "Ім'я По-батькові" at bounding box center [302, 241] width 479 height 36
type input "Y"
type input "Z"
type input "[PERSON_NAME]"
click at [148, 317] on input "Прізвище" at bounding box center [302, 318] width 479 height 36
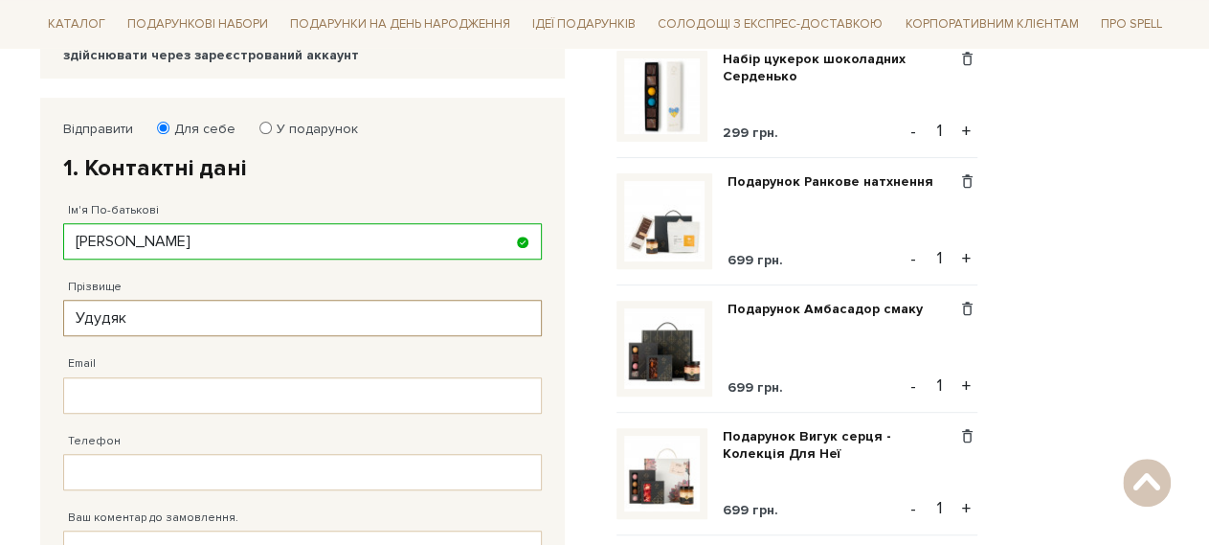
type input "Удудяк"
click at [83, 383] on input "Email" at bounding box center [302, 395] width 479 height 36
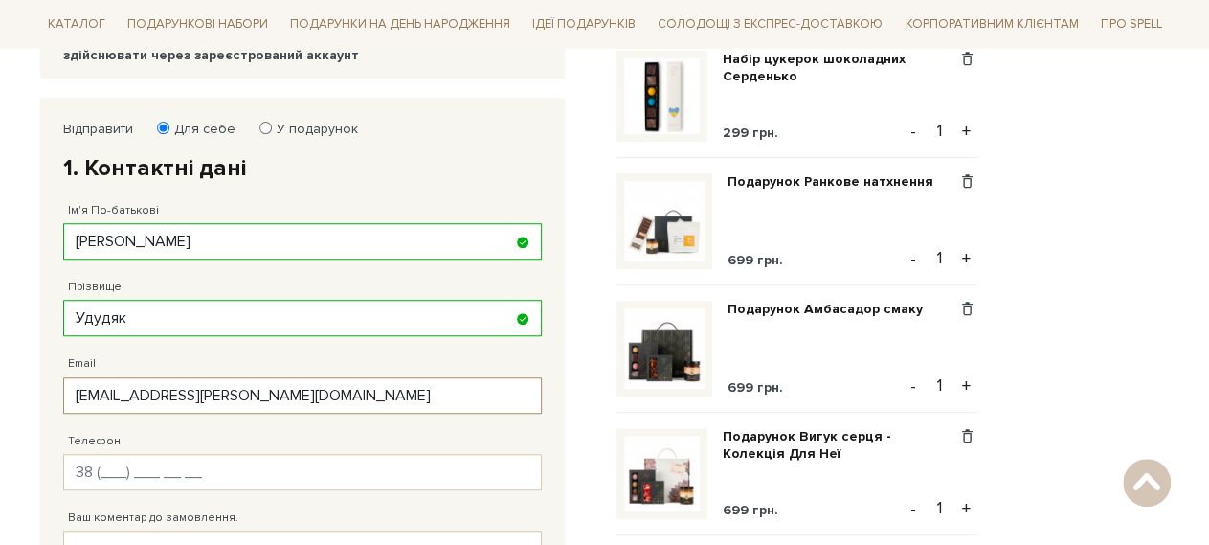
type input "vasylyna.popovich@gmx.at"
click at [89, 472] on input "Телефон" at bounding box center [302, 472] width 479 height 36
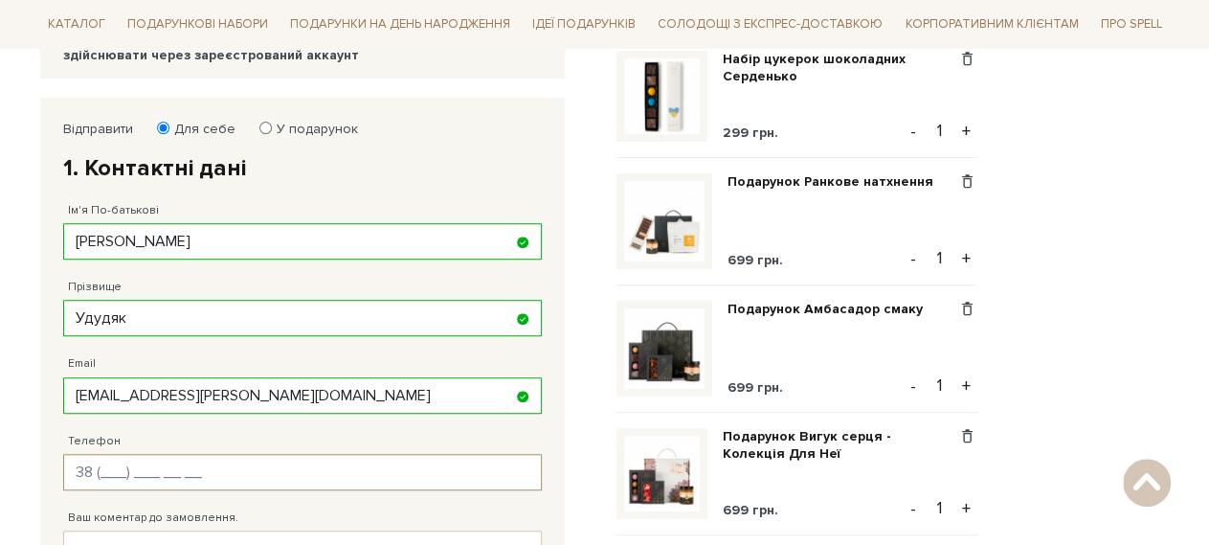
click at [113, 463] on input "Телефон" at bounding box center [302, 472] width 479 height 36
type input "38 (095) 077 66 35"
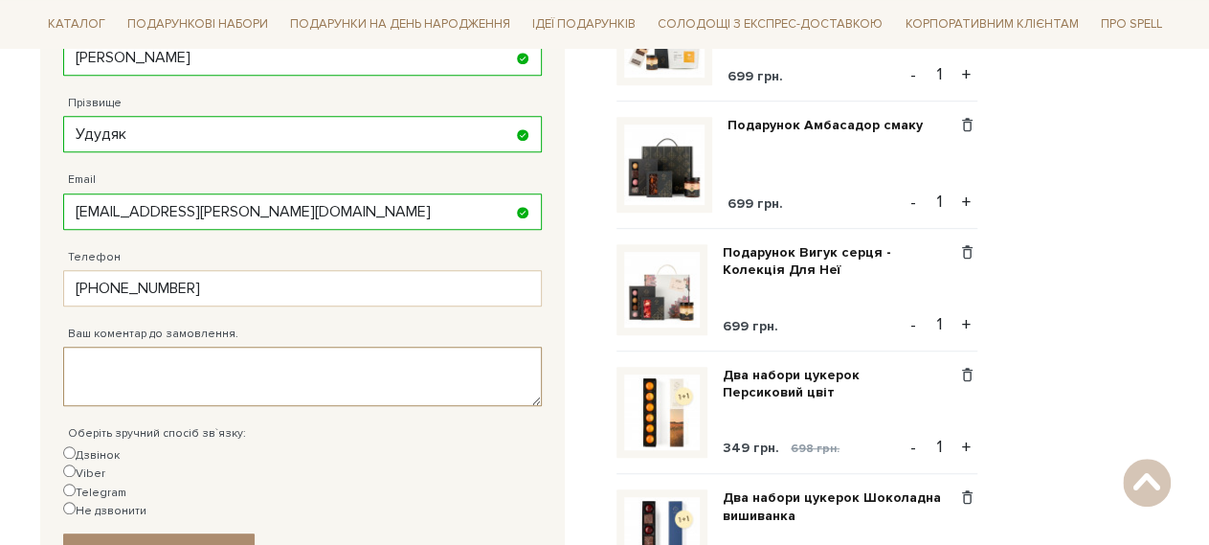
click at [145, 377] on textarea "Ваш коментар до замовлення." at bounding box center [302, 376] width 479 height 59
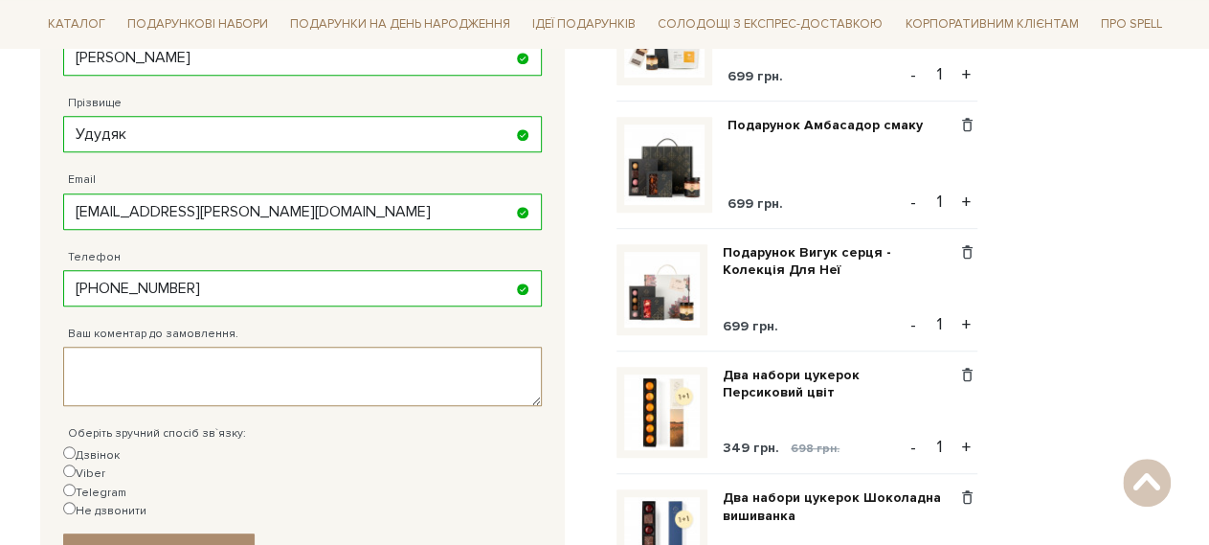
type textarea "D"
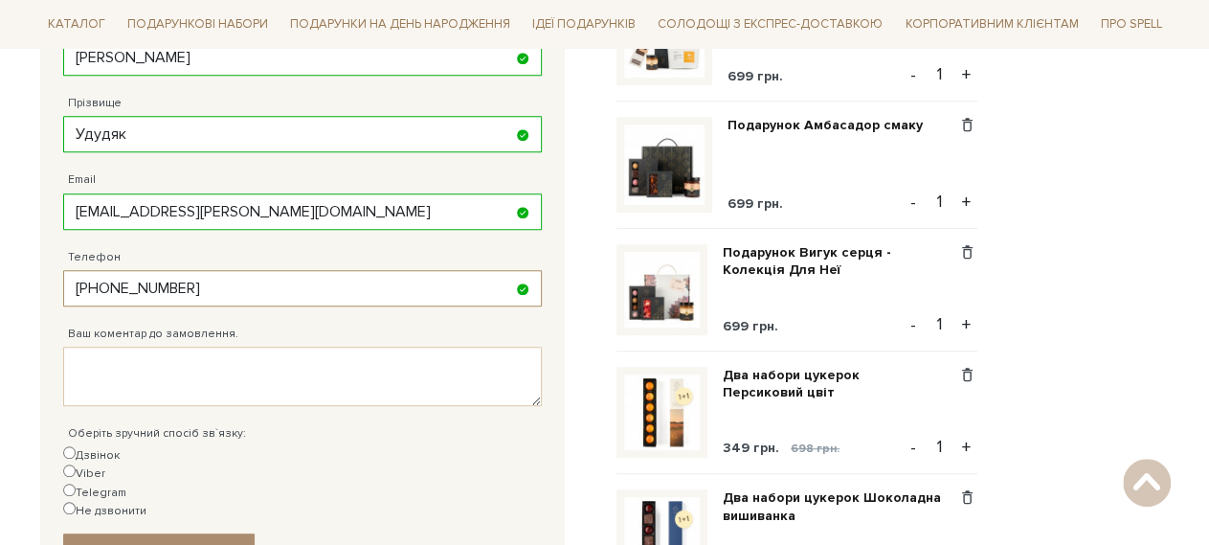
drag, startPoint x: 237, startPoint y: 282, endPoint x: 0, endPoint y: 265, distance: 238.0
click at [63, 270] on input "38 (095) 077 66 35" at bounding box center [302, 288] width 479 height 36
click at [122, 282] on input "38 (095) 077 66 35" at bounding box center [302, 288] width 479 height 36
click at [125, 286] on input "38 (095) 077 66 35" at bounding box center [302, 288] width 479 height 36
click at [241, 288] on input "38 (098) 077 66 35" at bounding box center [302, 288] width 479 height 36
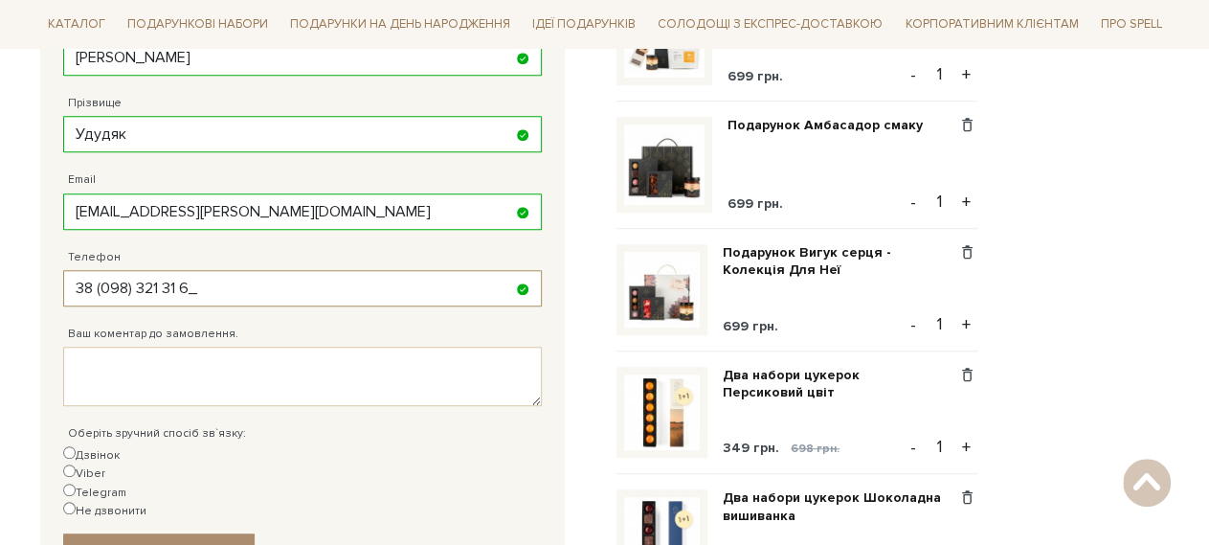
type input "38 (098) 321 31 60"
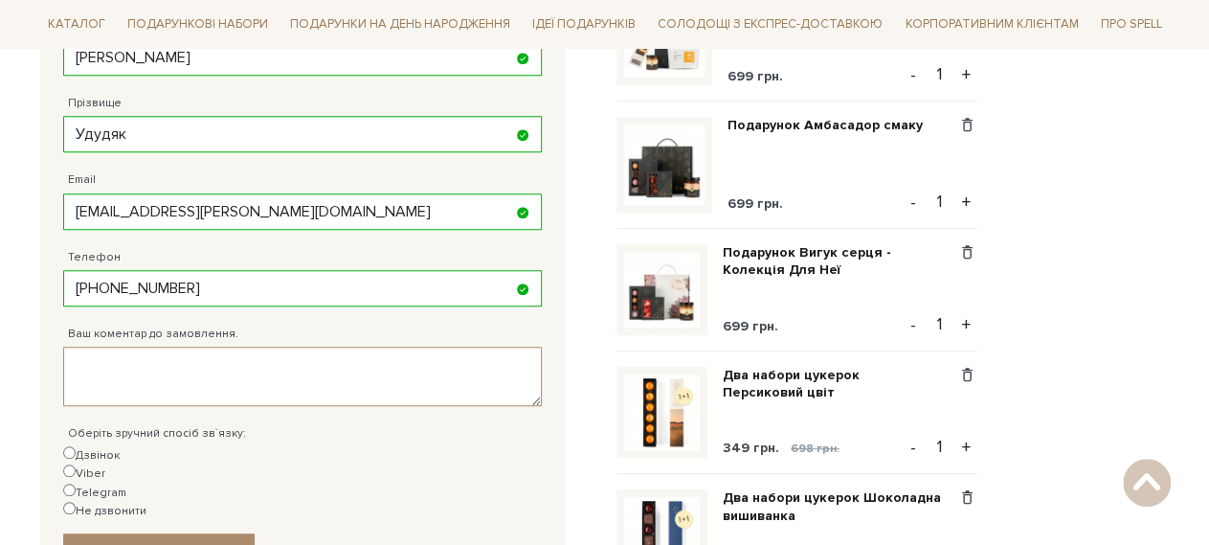
click at [205, 355] on textarea "Ваш коментар до замовлення." at bounding box center [302, 376] width 479 height 59
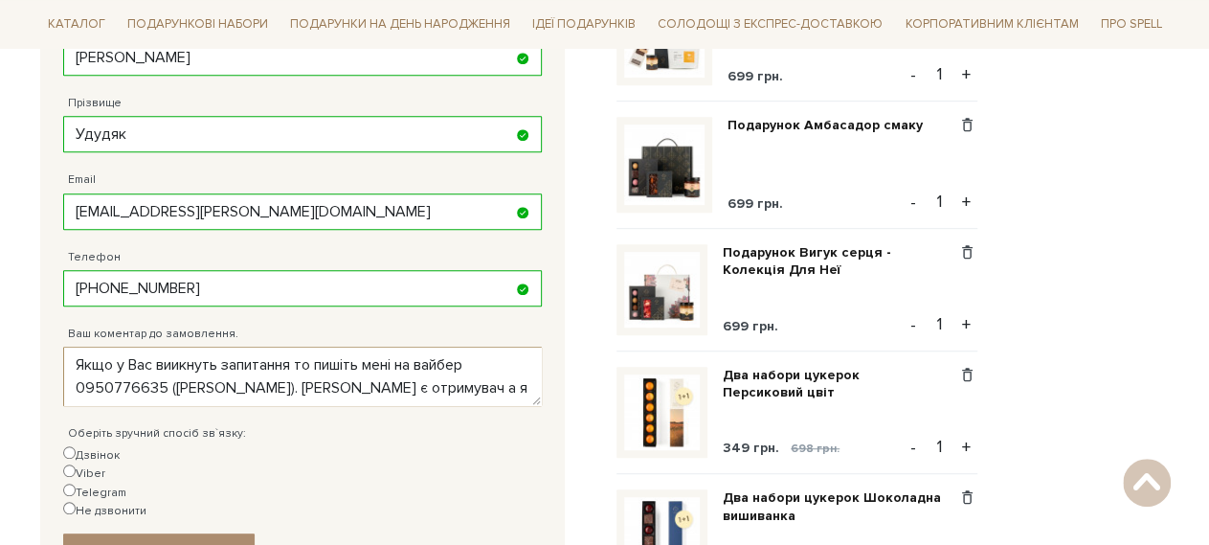
type textarea "Якщо у Вас виикнуть запитання то пишіть мені на вайбер 0950776635 (Василина). н…"
click at [76, 464] on input "Viber" at bounding box center [69, 470] width 12 height 12
radio input "true"
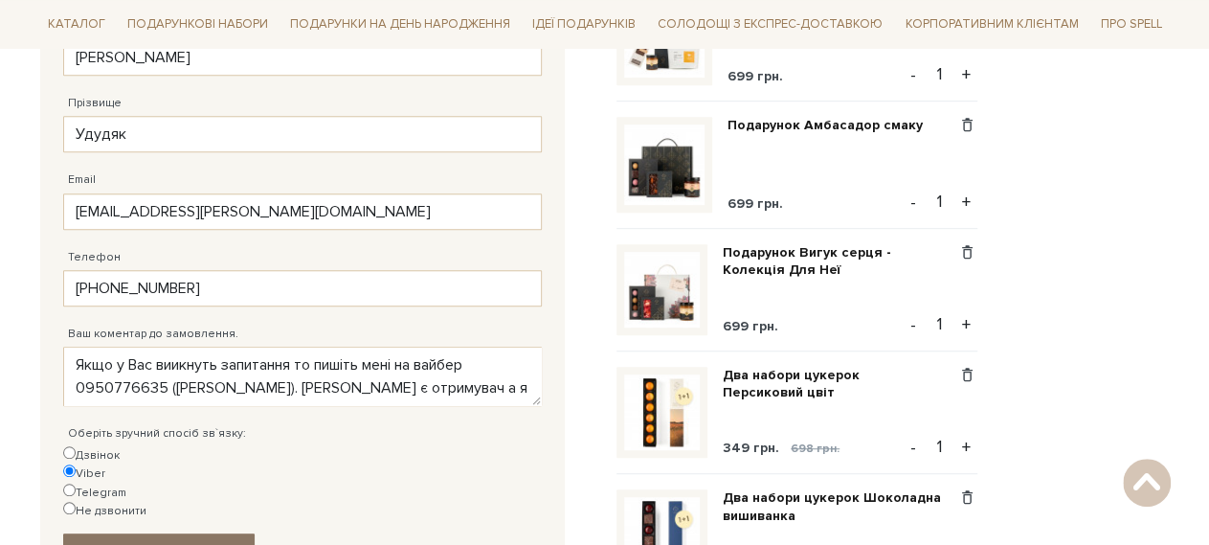
click at [153, 533] on link "Вперед" at bounding box center [158, 550] width 191 height 34
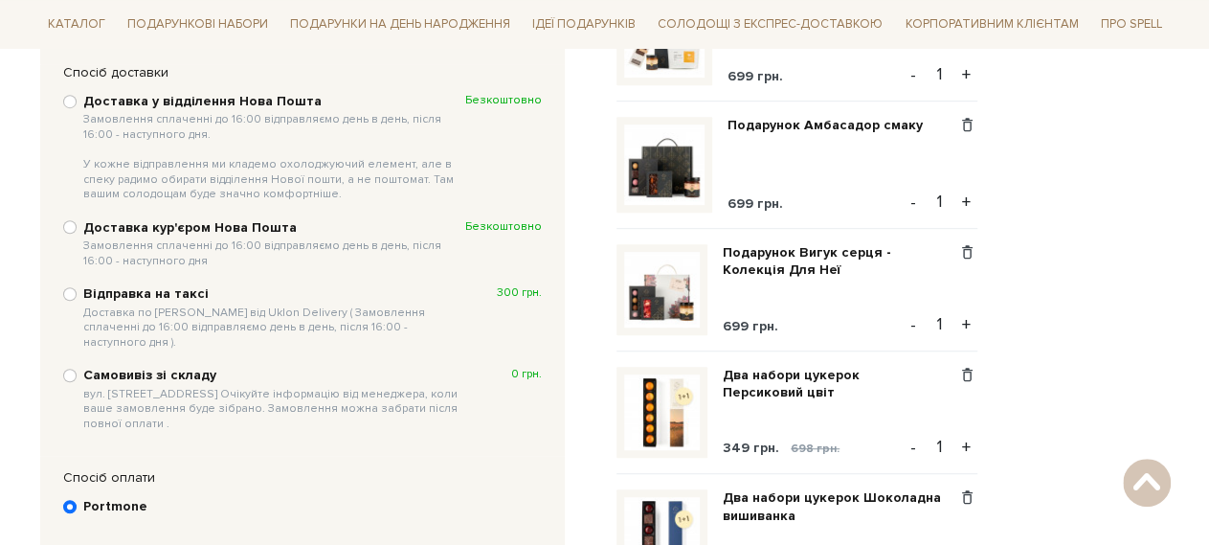
scroll to position [371, 0]
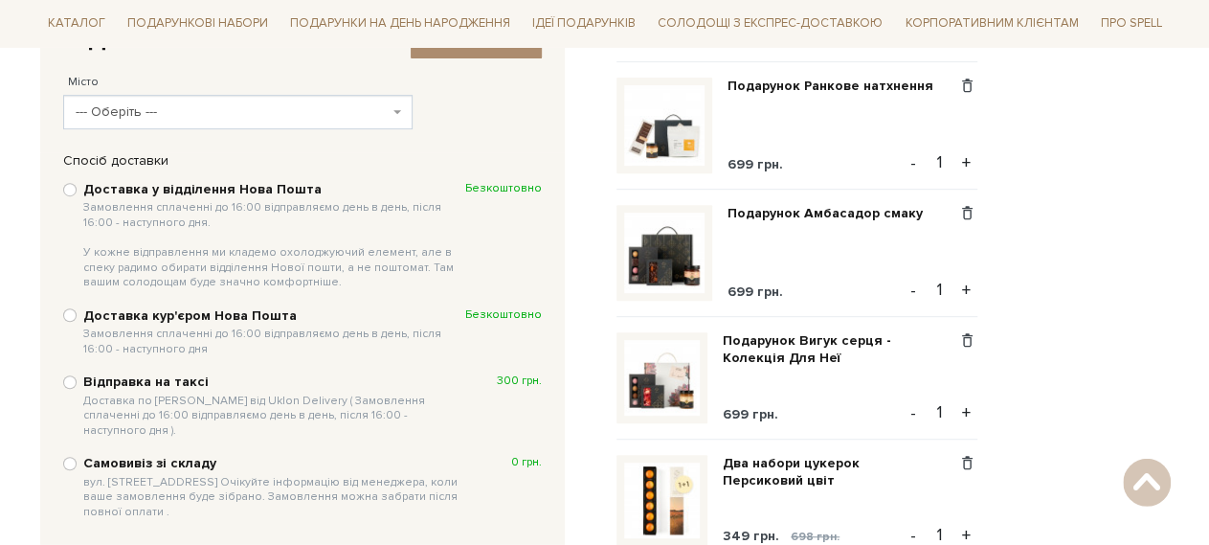
click at [392, 113] on span "--- Оберіть ---" at bounding box center [237, 112] width 349 height 34
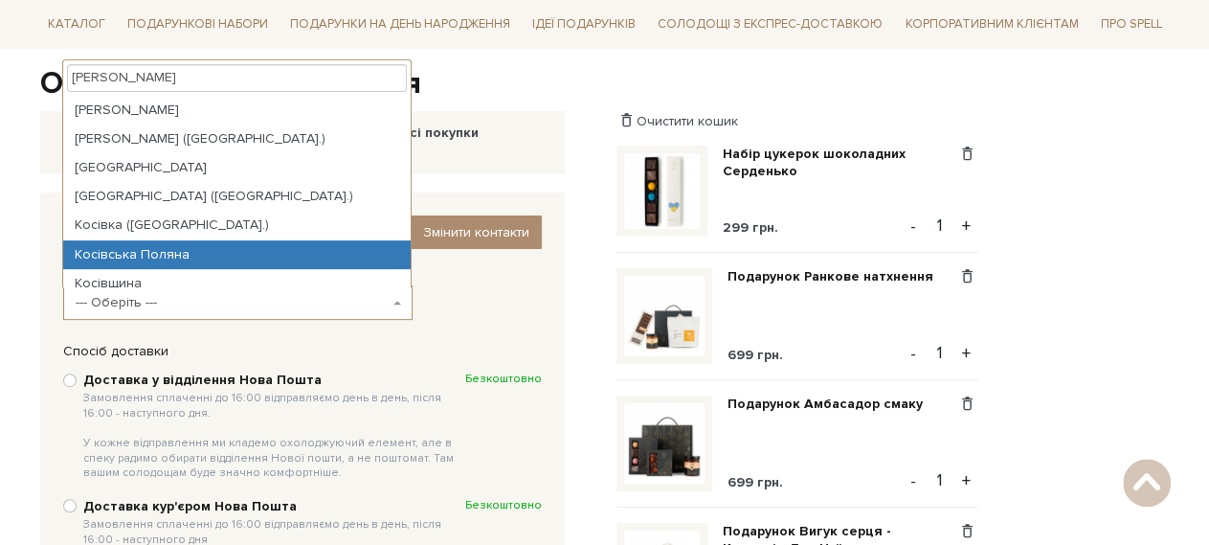
scroll to position [96, 0]
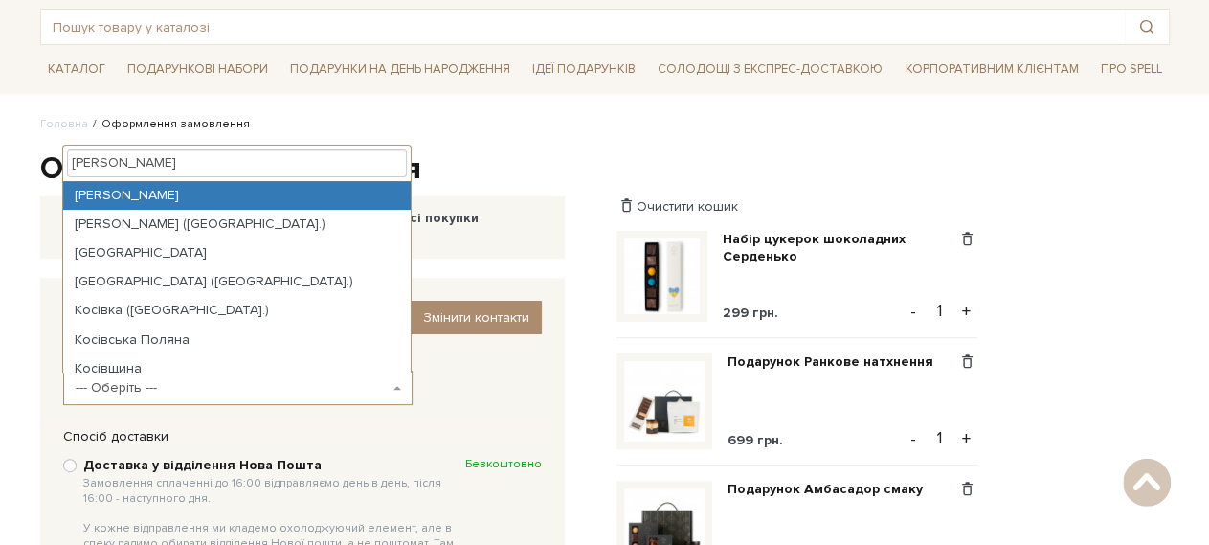
type input "Косів"
select select "Косів"
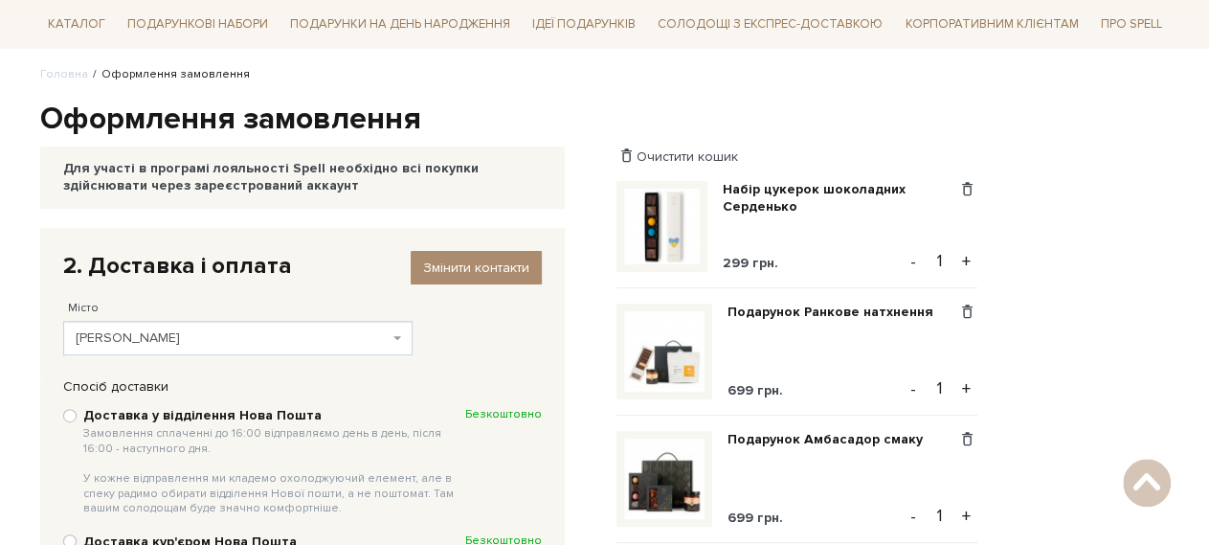
scroll to position [188, 0]
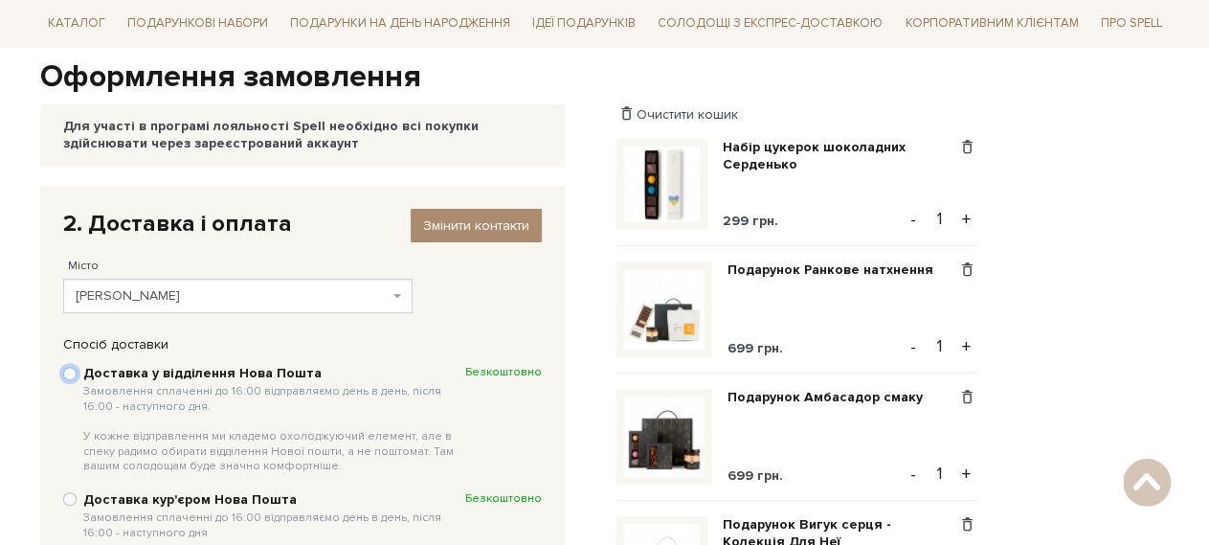
click at [72, 373] on input "Доставка у відділення Нова Пошта Замовлення сплаченні до 16:00 відправляємо ден…" at bounding box center [69, 373] width 13 height 13
radio input "true"
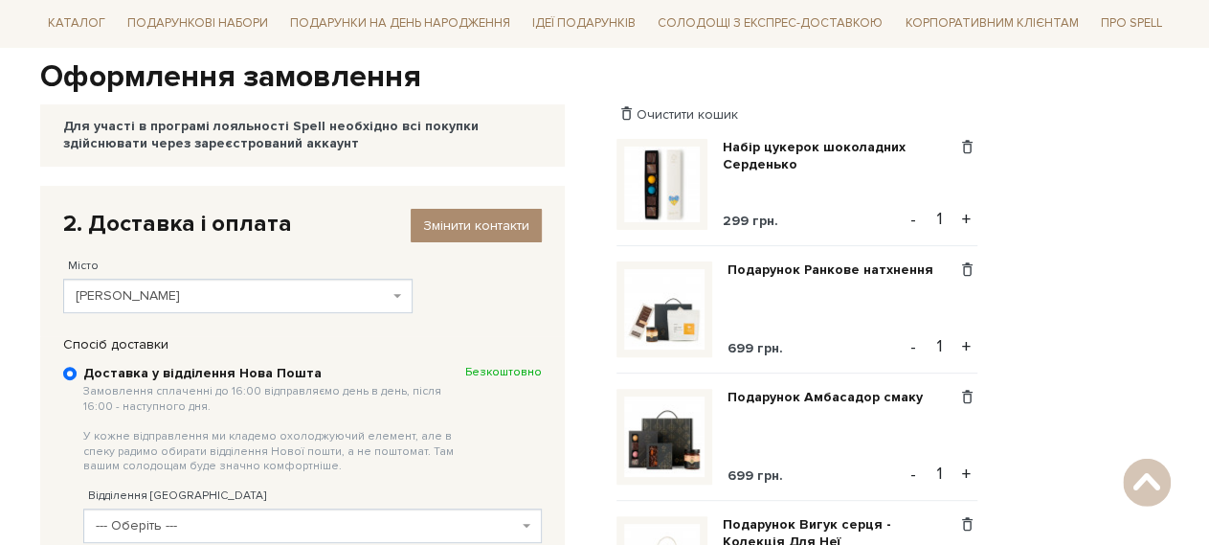
click at [394, 285] on span "Косів" at bounding box center [237, 296] width 349 height 34
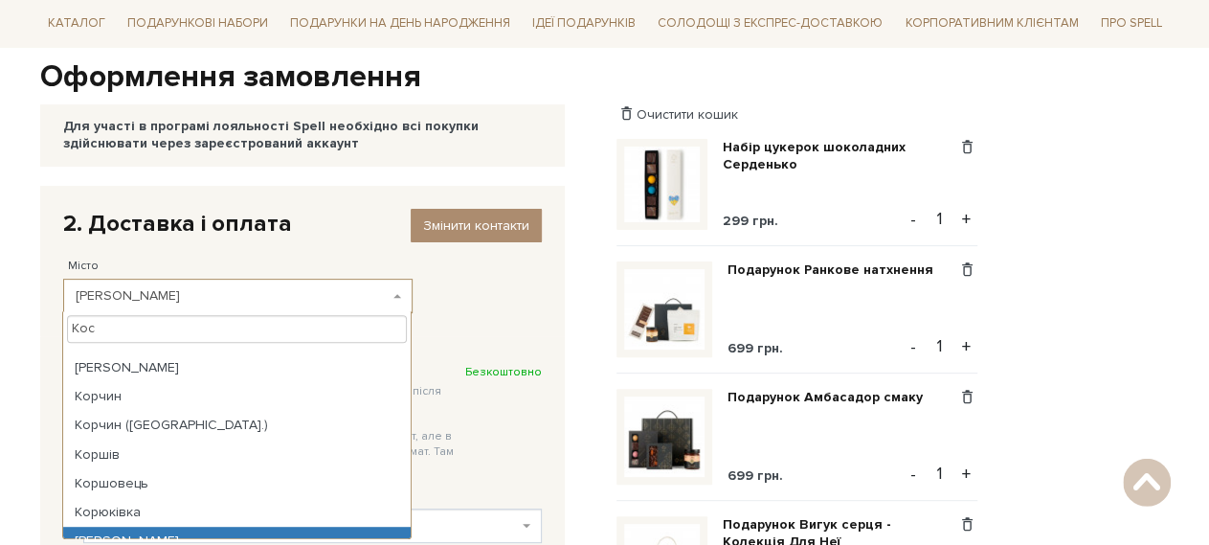
scroll to position [0, 0]
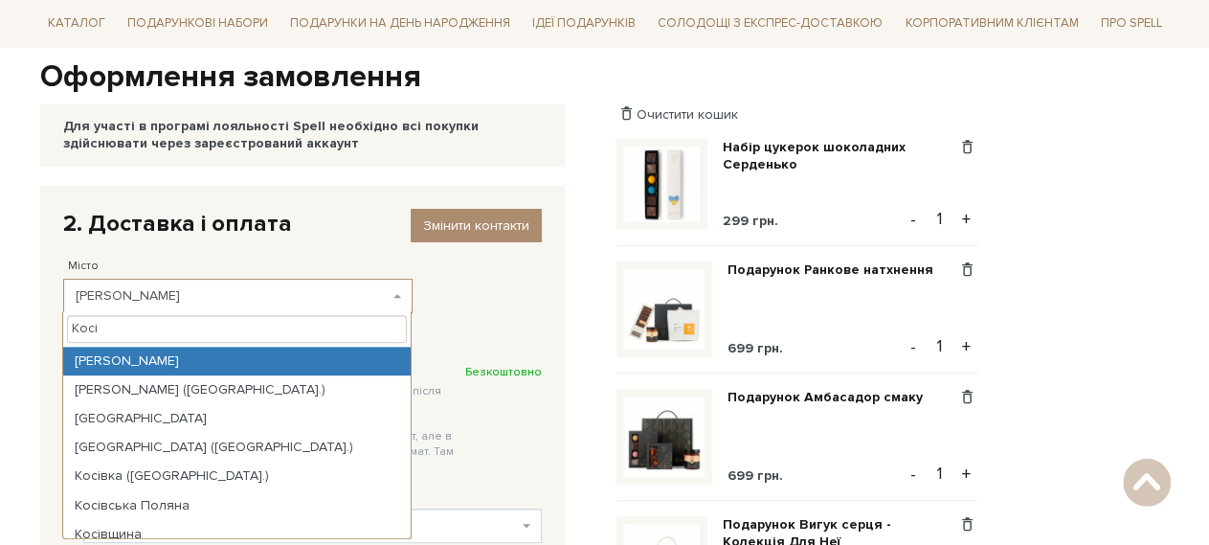
type input "Косів"
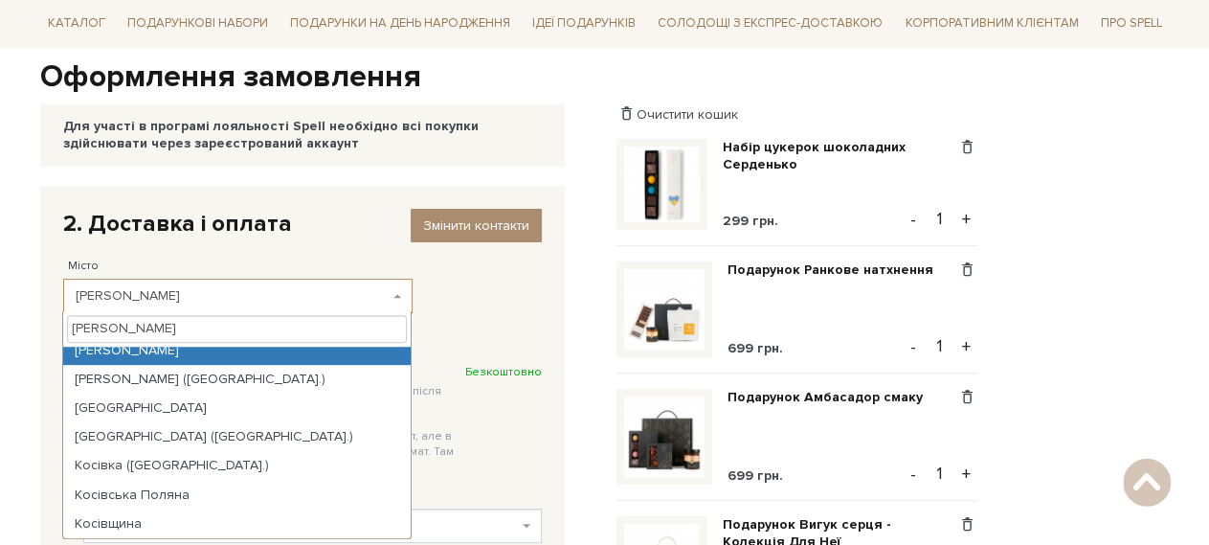
scroll to position [10, 0]
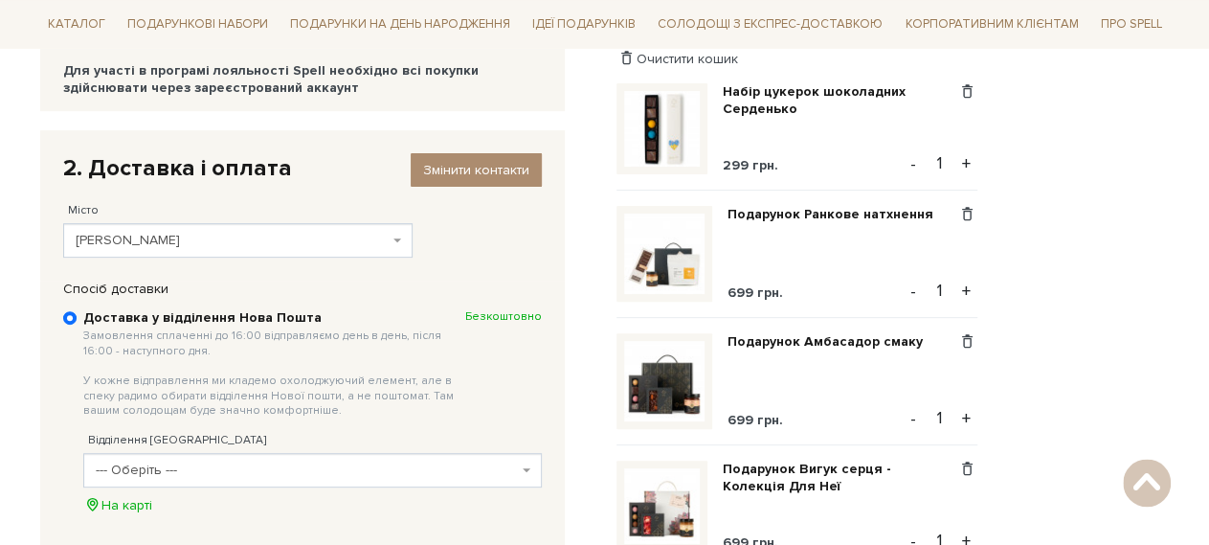
scroll to position [280, 0]
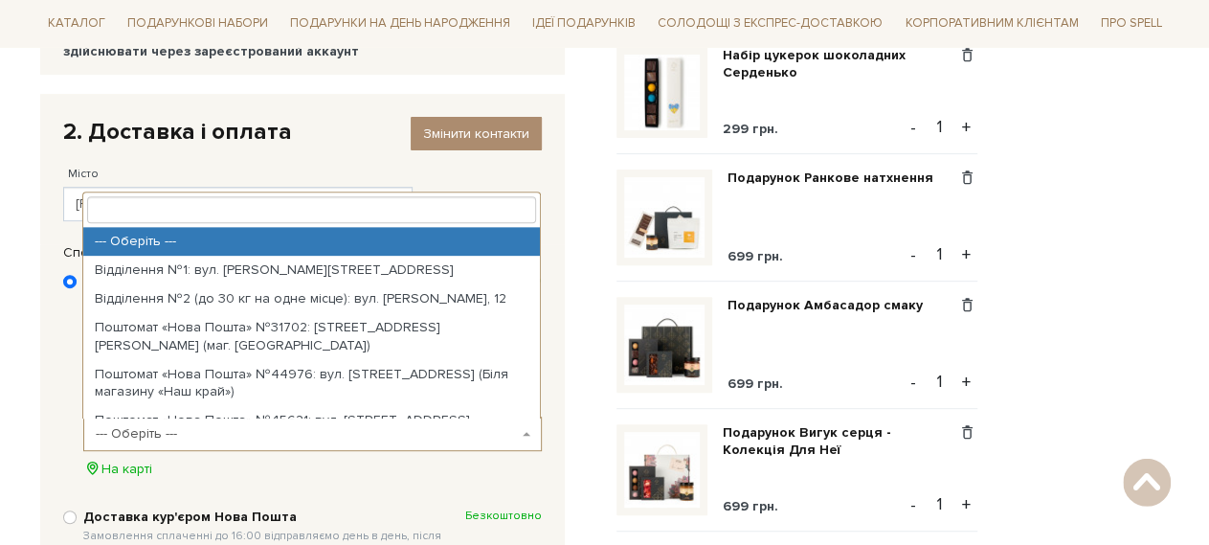
click at [281, 429] on span "--- Оберіть ---" at bounding box center [307, 433] width 422 height 19
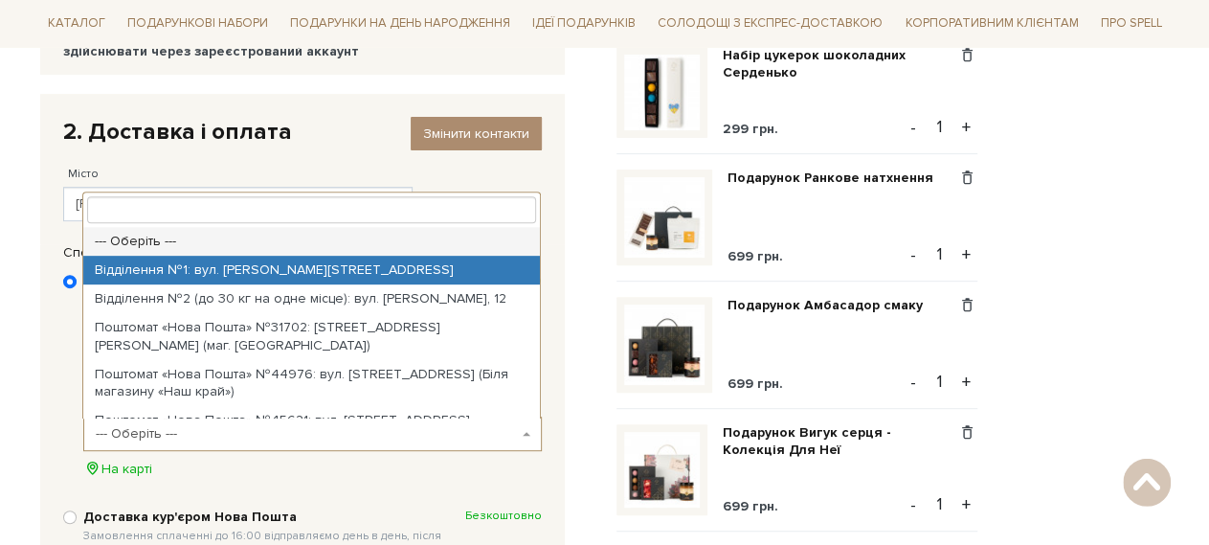
select select "Відділення №1: вул. Горбового, 8"
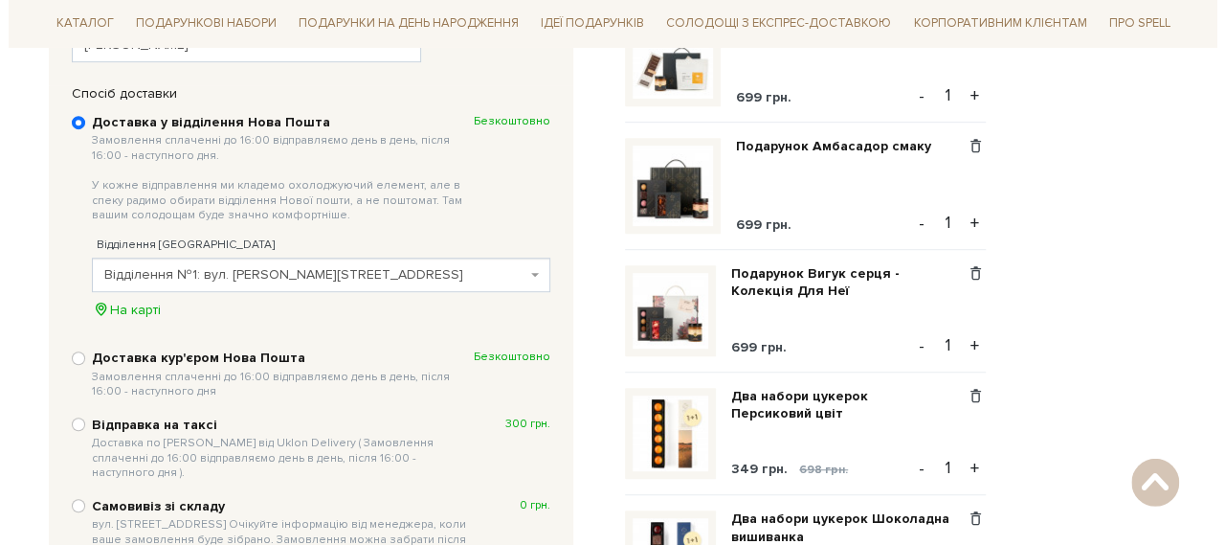
scroll to position [463, 0]
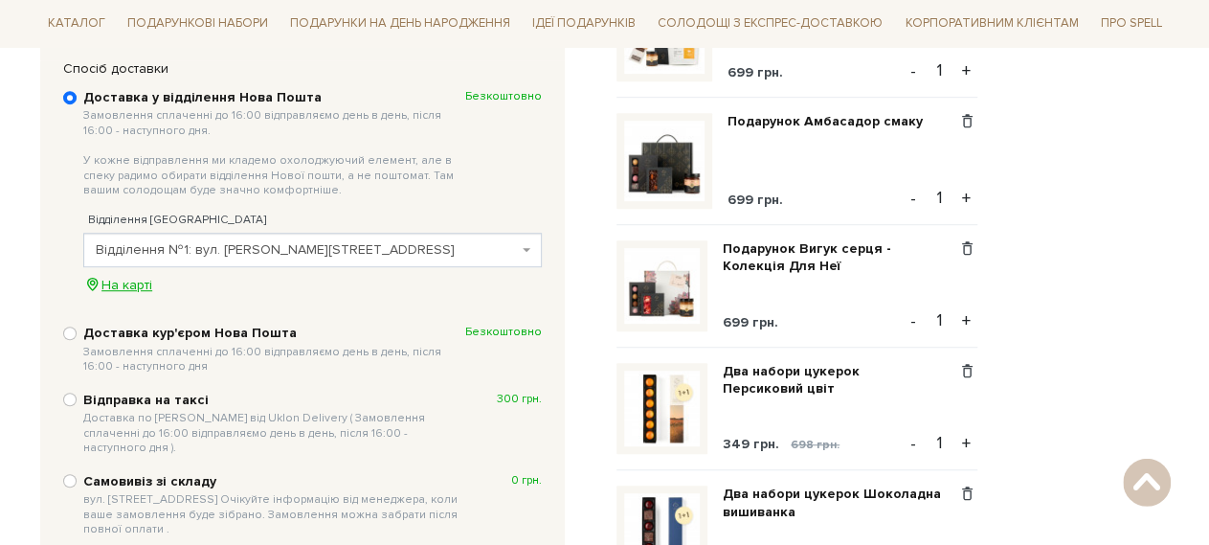
click at [113, 281] on div "На карті" at bounding box center [312, 285] width 459 height 17
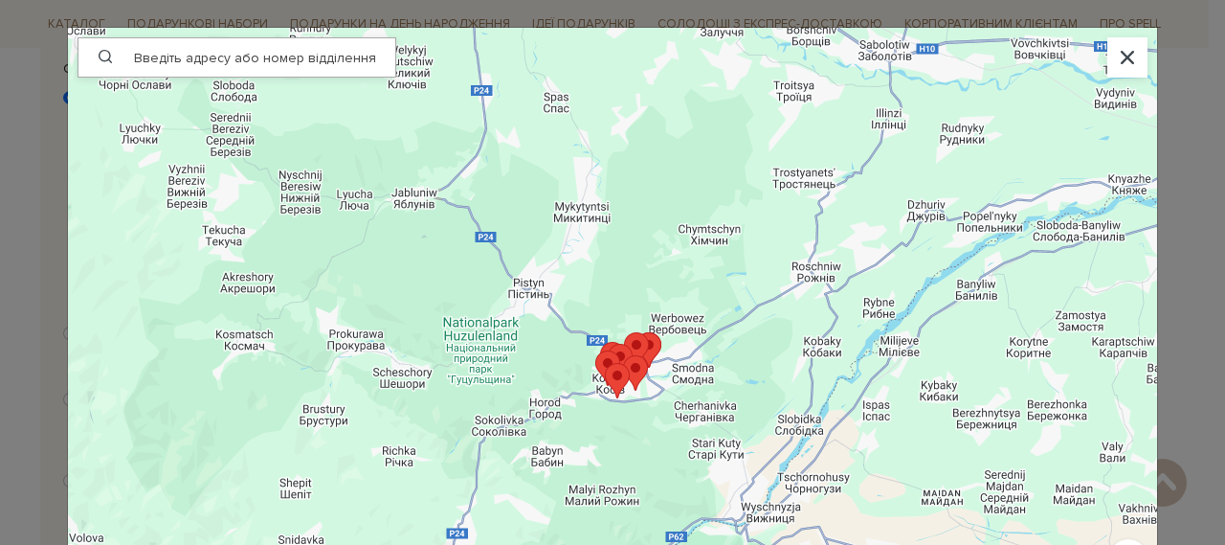
click at [623, 355] on area at bounding box center [623, 355] width 0 height 0
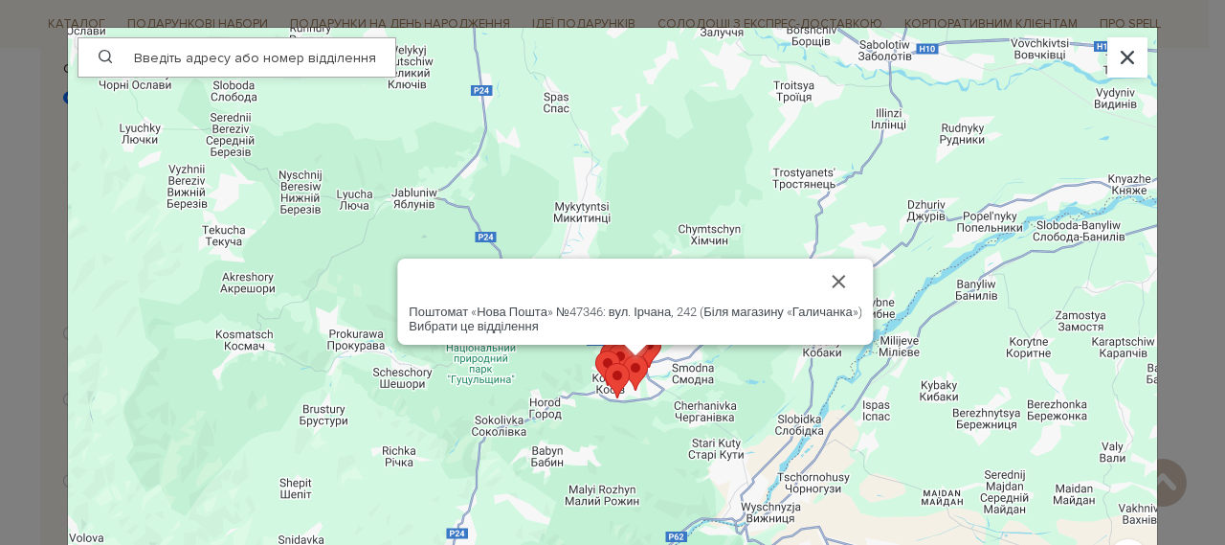
click at [623, 355] on area at bounding box center [623, 355] width 0 height 0
drag, startPoint x: 639, startPoint y: 376, endPoint x: 441, endPoint y: 200, distance: 264.4
click at [613, 377] on div "Поштомат «Нова Пошта» №47346: вул. Ірчана, 242 (Біля магазину «Галичанка») Вибр…" at bounding box center [1157, 377] width 1089 height 0
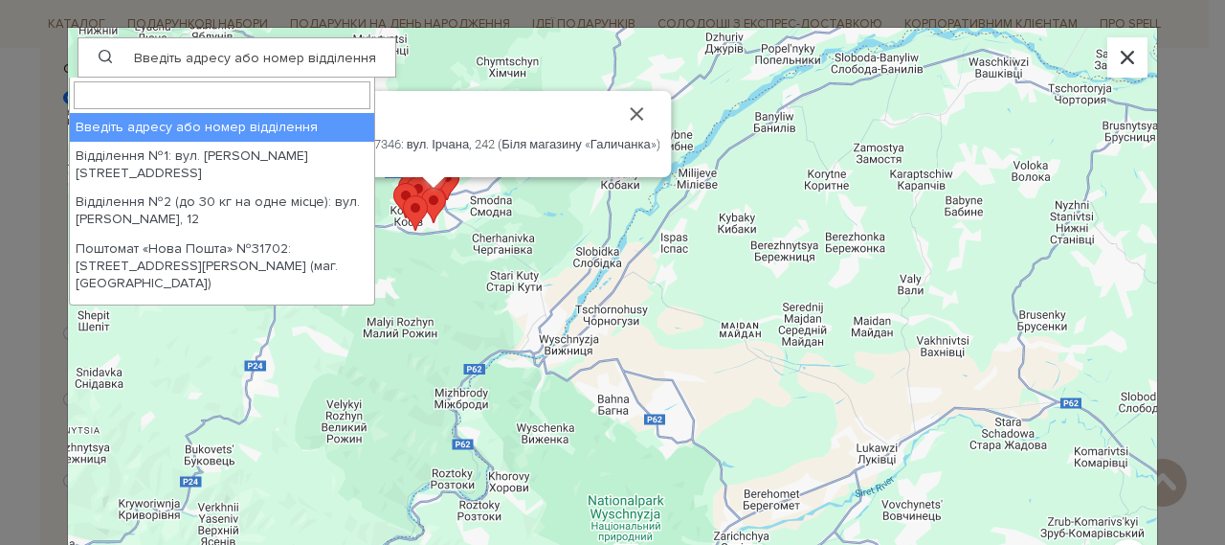
click at [217, 53] on span "Введіть адресу або номер відділення" at bounding box center [260, 58] width 269 height 27
click at [223, 93] on input "search" at bounding box center [222, 94] width 297 height 27
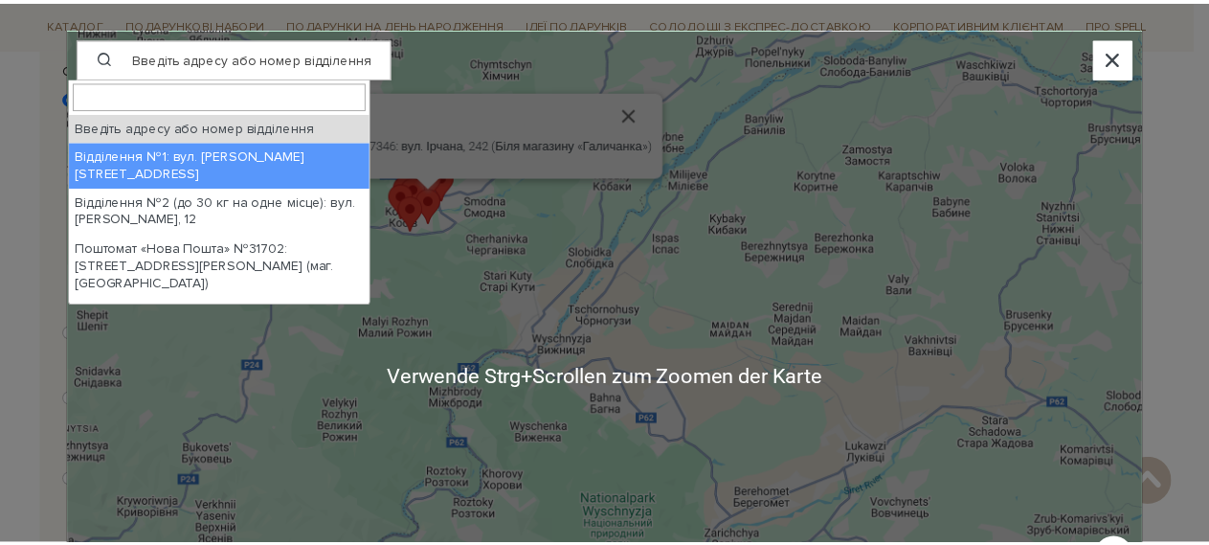
scroll to position [0, 0]
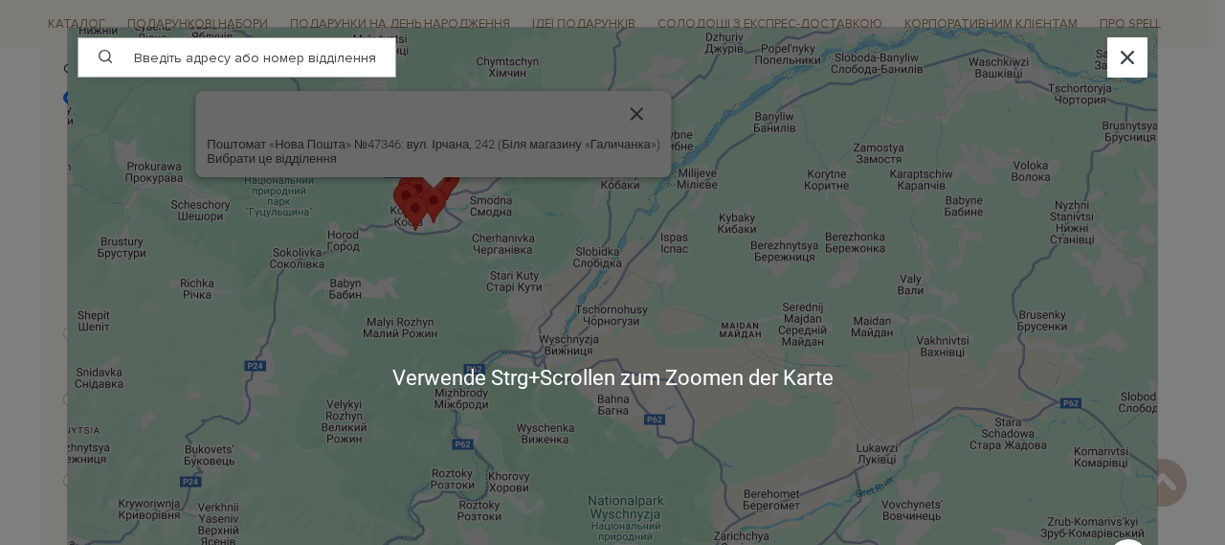
click at [1108, 48] on div at bounding box center [1128, 57] width 40 height 40
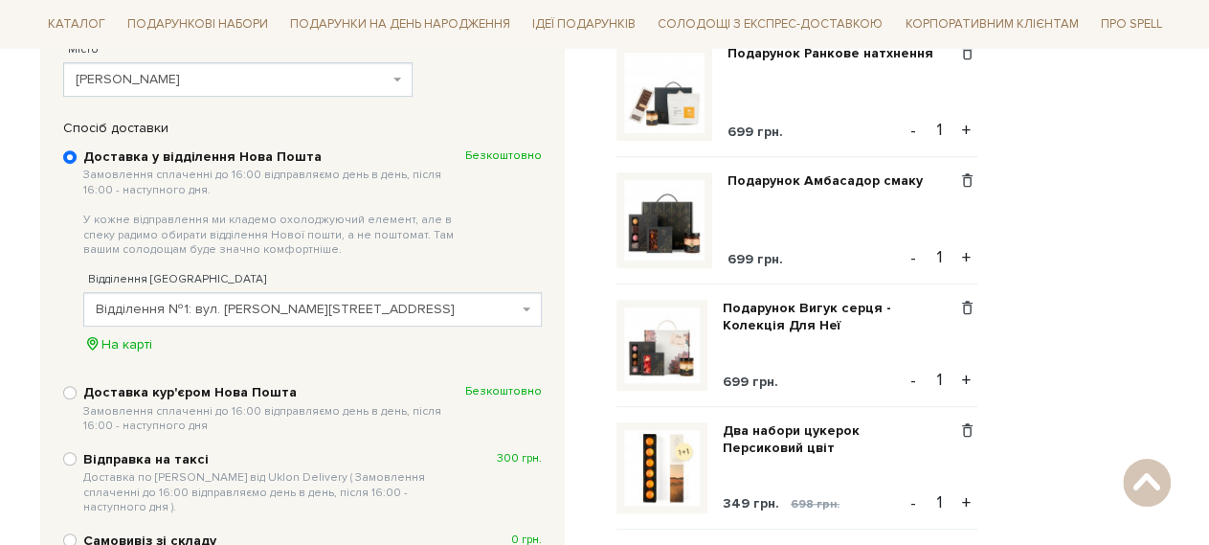
scroll to position [280, 0]
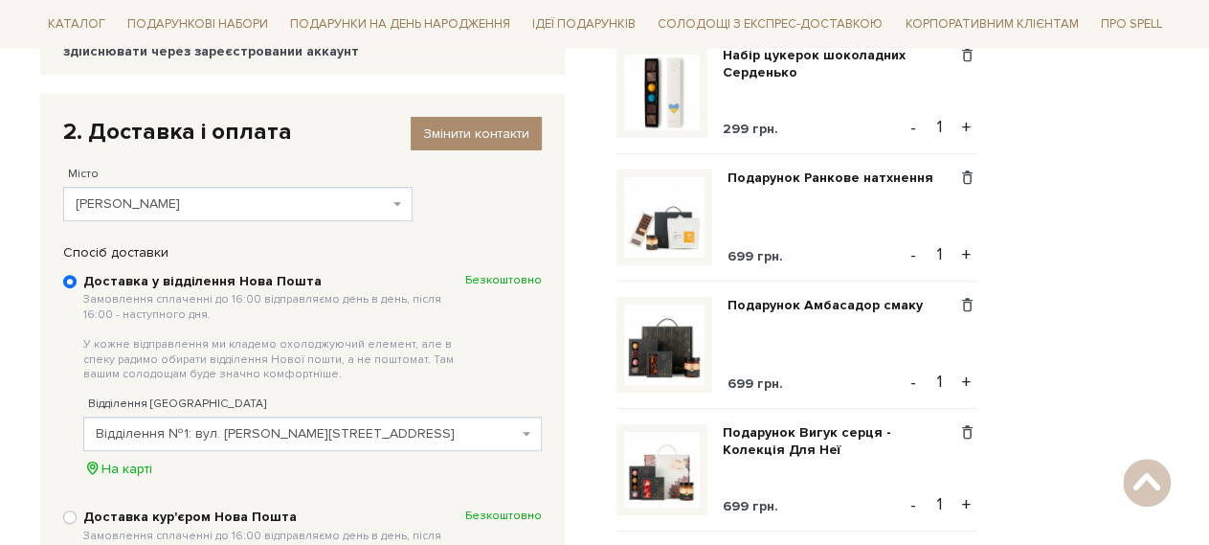
click at [287, 203] on span "Косів" at bounding box center [232, 203] width 313 height 19
click at [391, 198] on span "Косів" at bounding box center [237, 204] width 349 height 34
click at [148, 195] on span "Косів" at bounding box center [232, 203] width 313 height 19
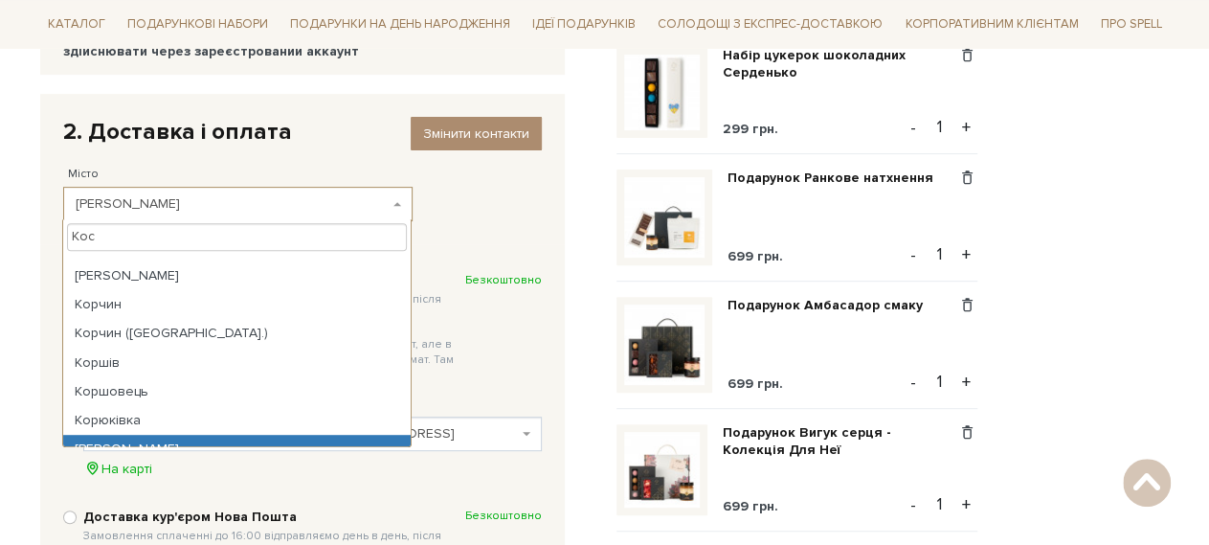
scroll to position [0, 0]
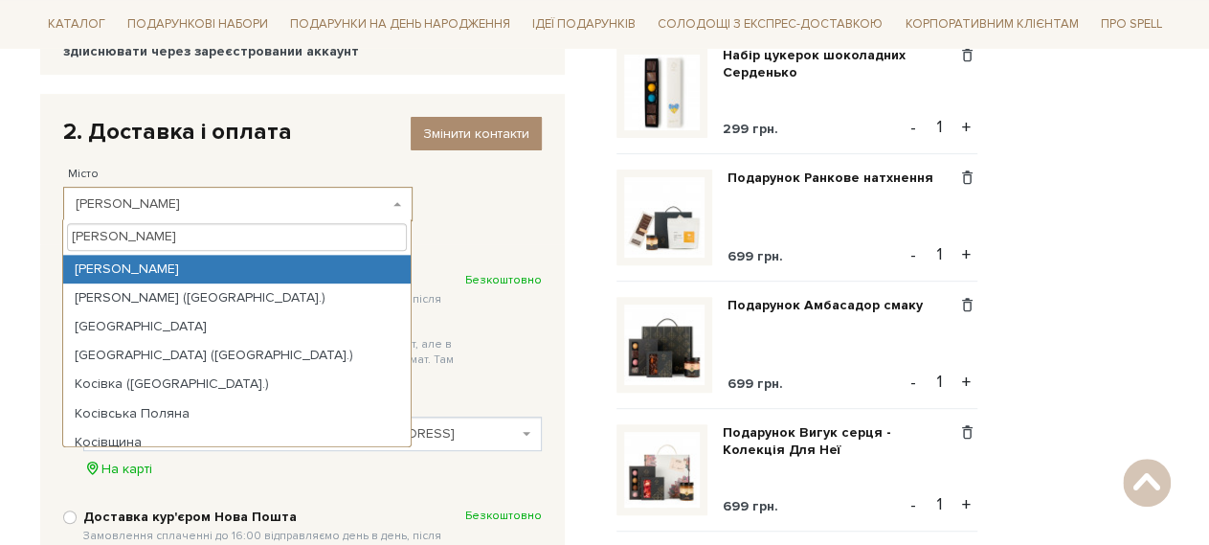
type input "Косів"
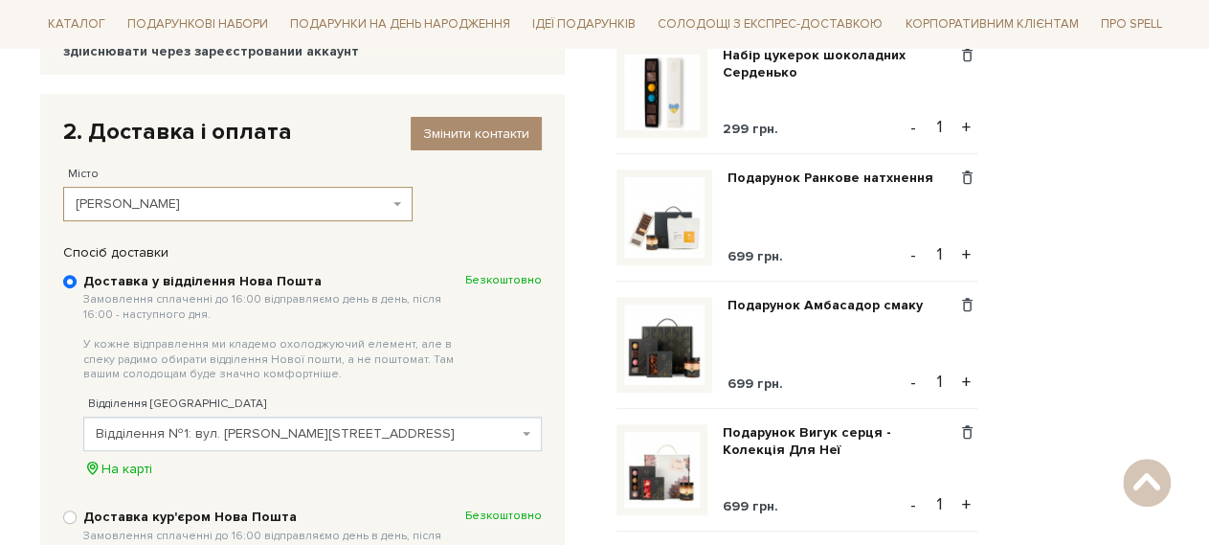
click at [439, 196] on div "2. Доставка і оплата Змінити контакти Місто --- Оберіть --- Єзупіль Іванівка (І…" at bounding box center [303, 168] width 498 height 123
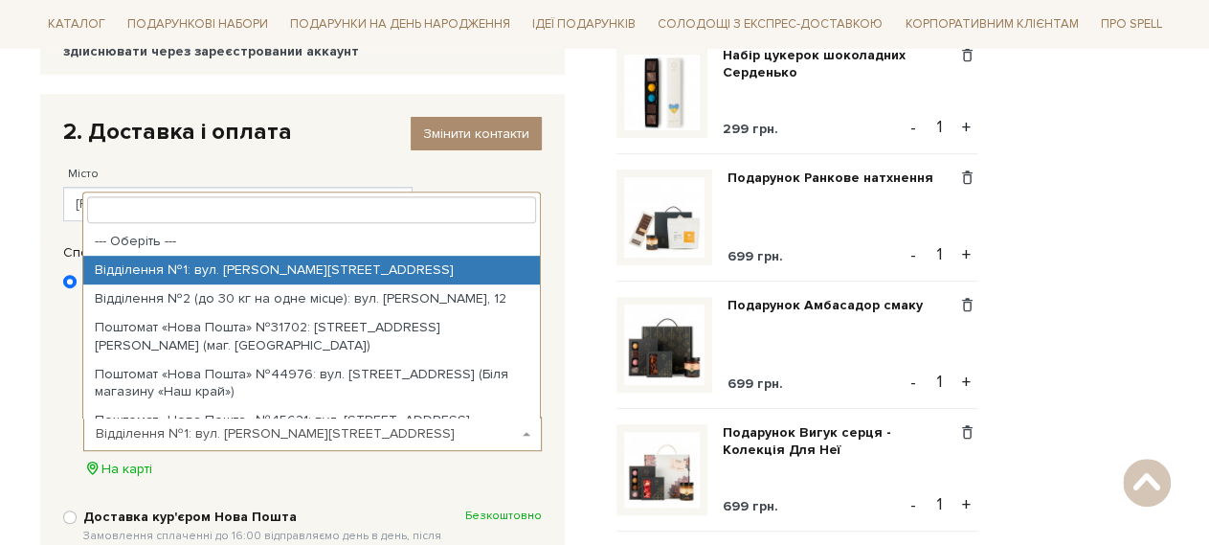
drag, startPoint x: 334, startPoint y: 435, endPoint x: 213, endPoint y: 423, distance: 122.1
click at [213, 424] on span "Відділення №1: вул. Горбового, 8" at bounding box center [307, 433] width 422 height 19
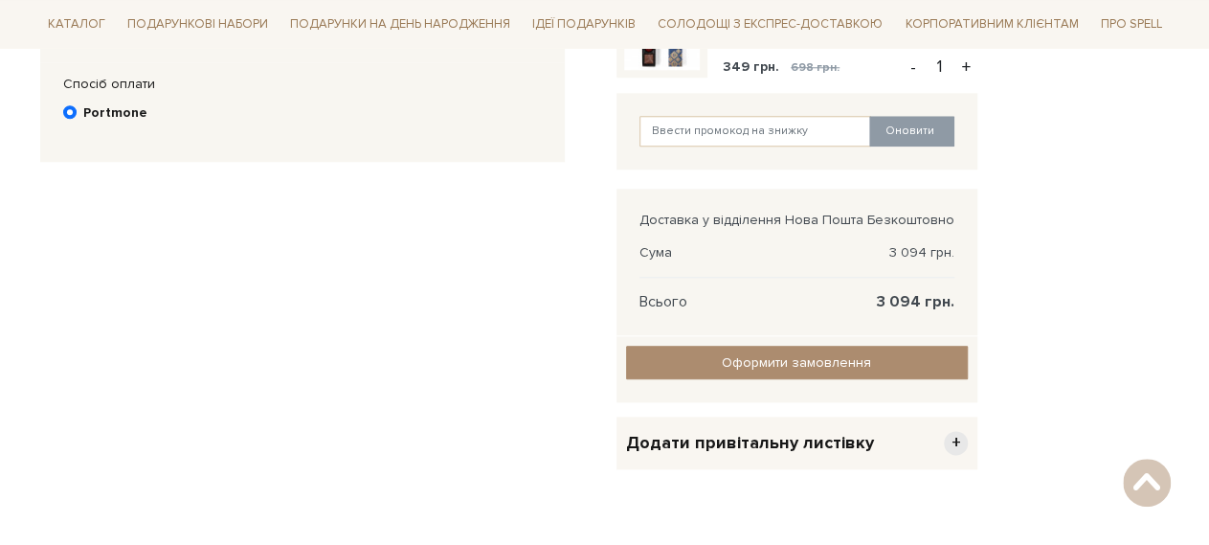
scroll to position [1015, 0]
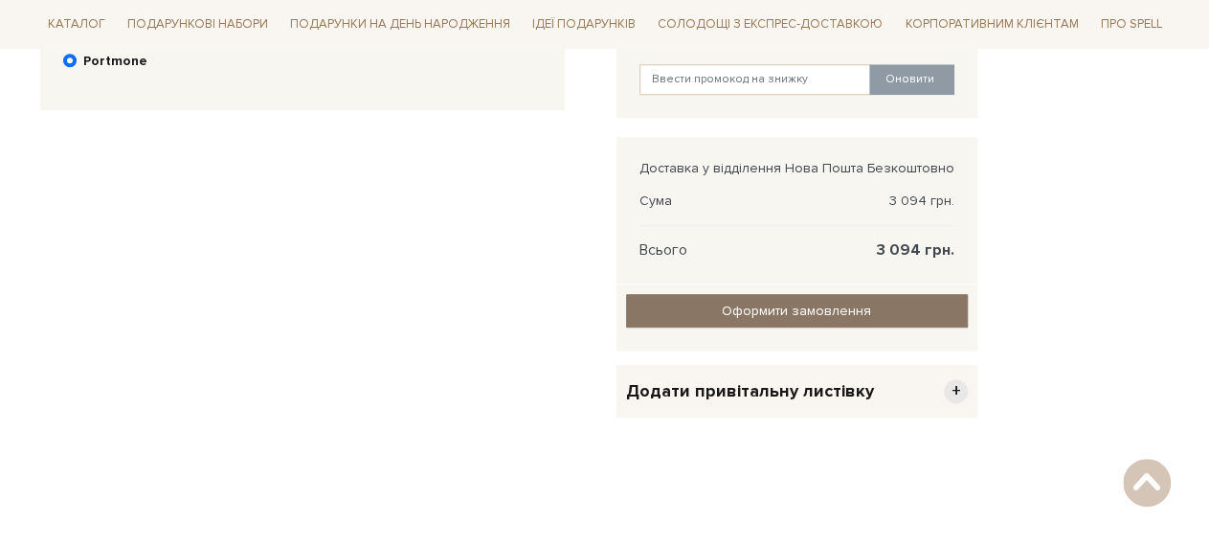
click at [675, 302] on input "Оформити замовлення" at bounding box center [797, 311] width 342 height 34
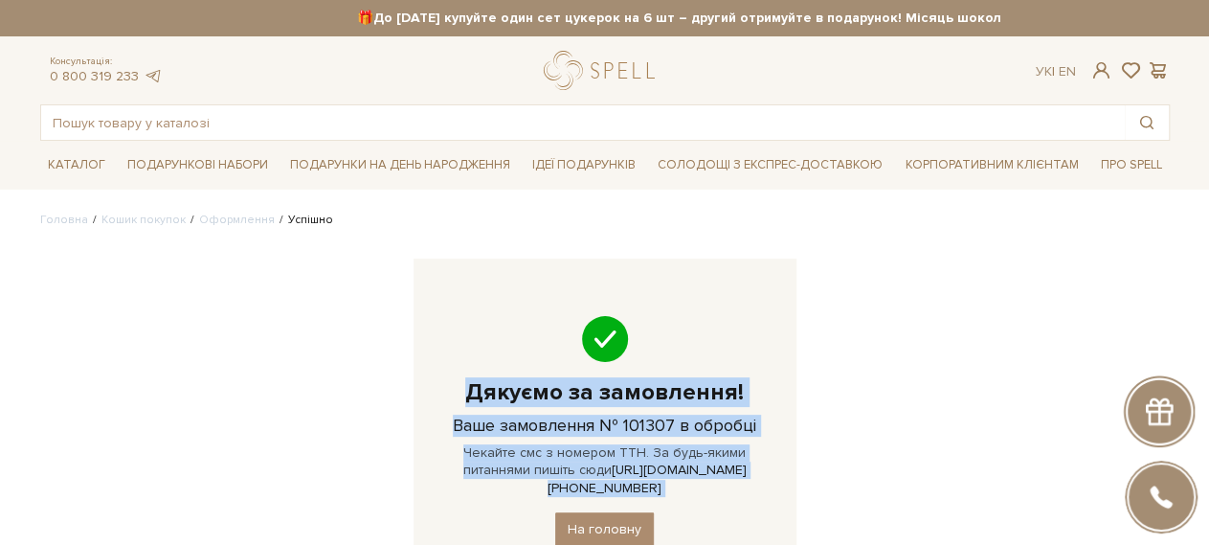
drag, startPoint x: 473, startPoint y: 393, endPoint x: 781, endPoint y: 499, distance: 325.8
click at [781, 499] on div "Дякуємо за замовлення! Ваше замовлення № 101307 в обробці Чекайте смс з номером…" at bounding box center [605, 430] width 383 height 345
copy div "Дякуємо за замовлення! Ваше замовлення № 101307 в обробці Чекайте смс з номером…"
